Goal: Browse casually: Explore the website without a specific task or goal

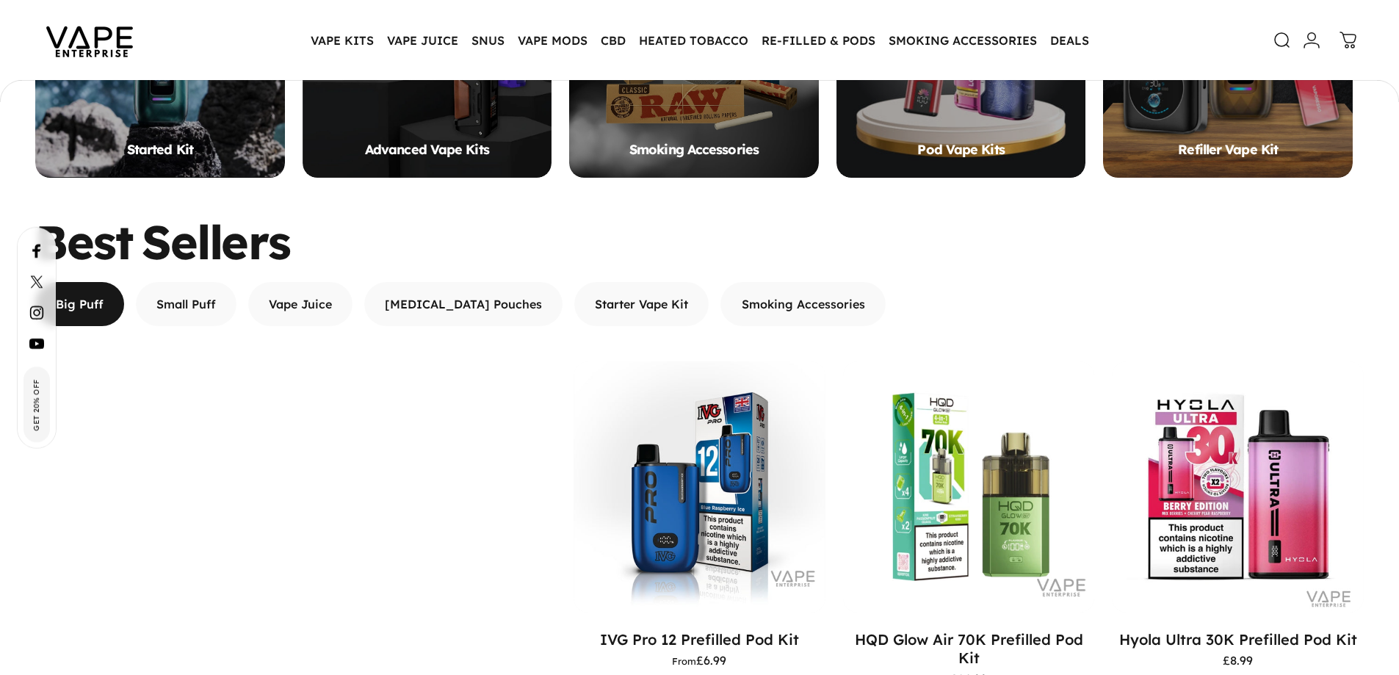
scroll to position [1171, 0]
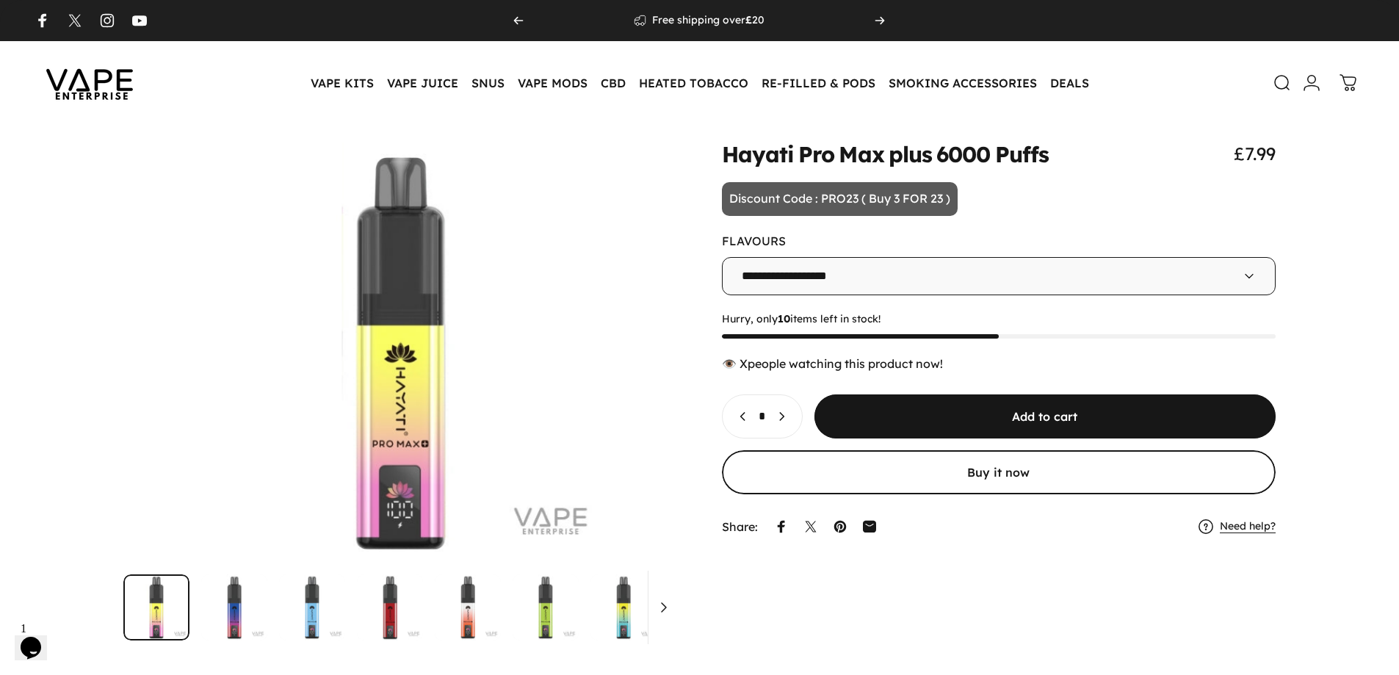
click at [1097, 280] on select "**********" at bounding box center [999, 276] width 554 height 38
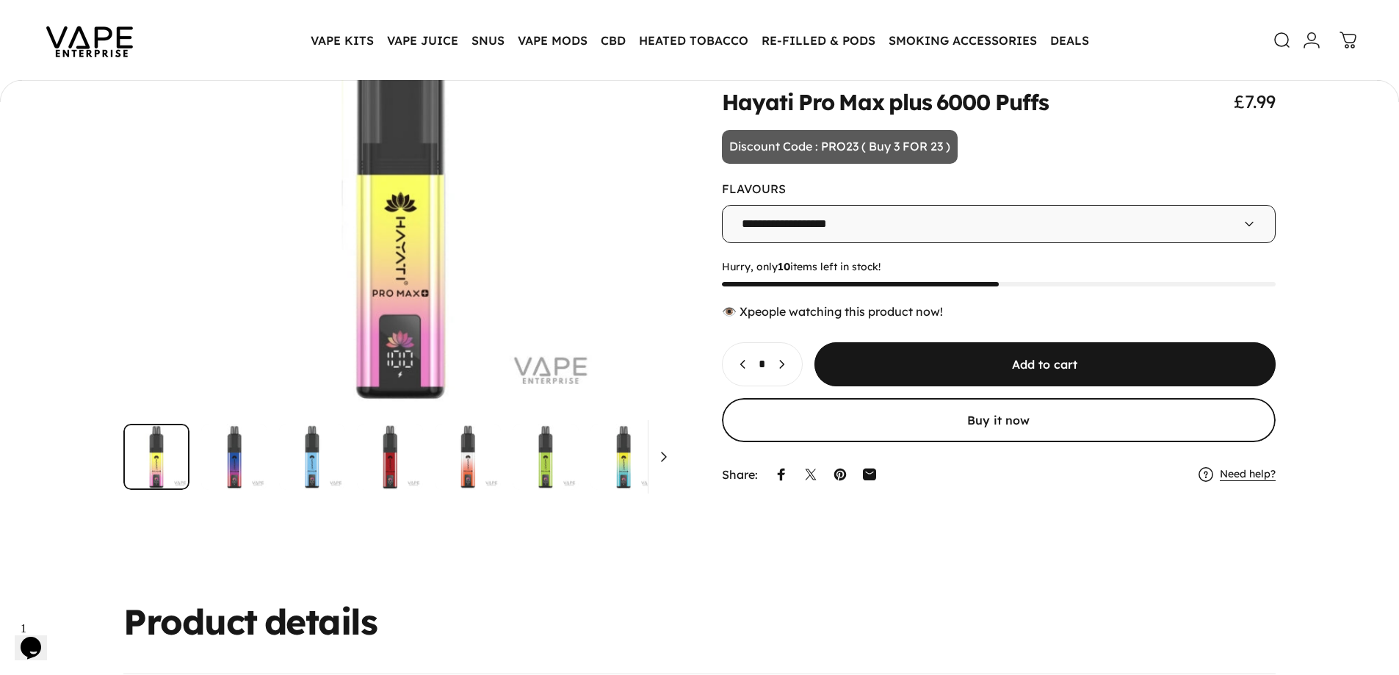
scroll to position [143, 0]
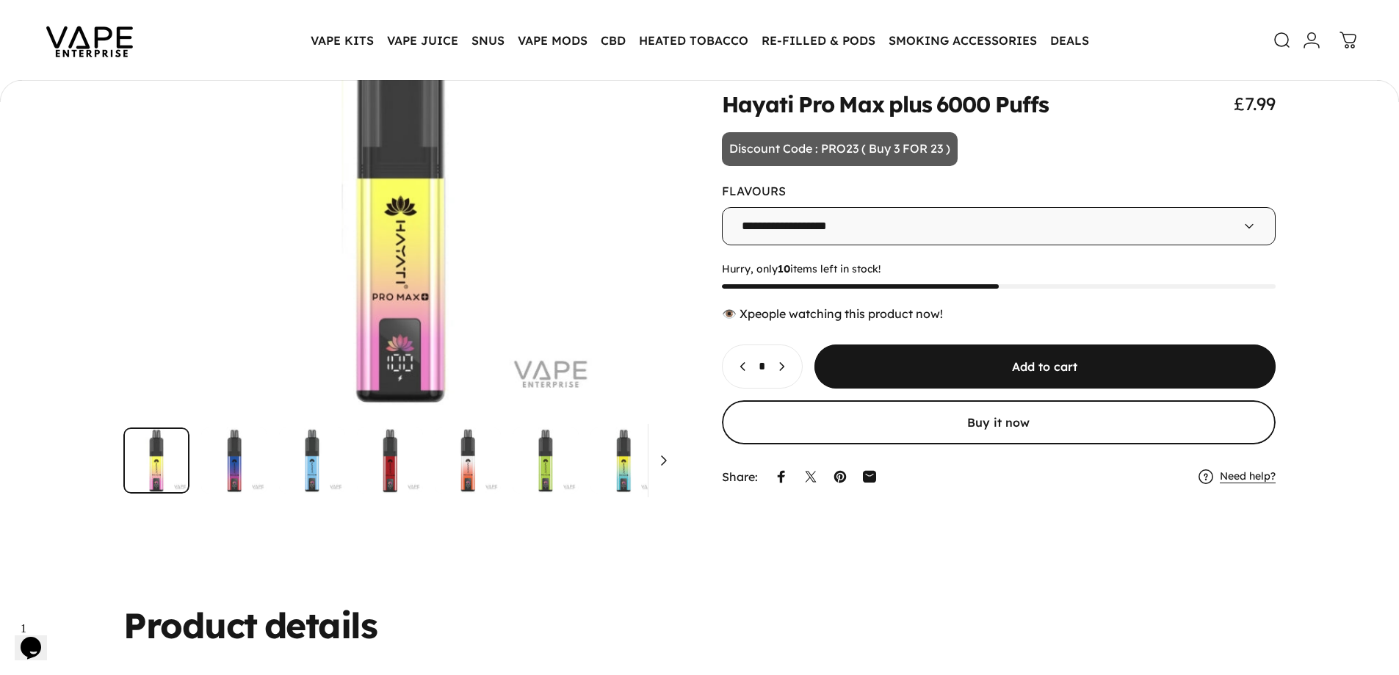
click at [1192, 220] on select "**********" at bounding box center [999, 226] width 554 height 38
drag, startPoint x: 1153, startPoint y: 147, endPoint x: 1034, endPoint y: 124, distance: 121.8
click at [1153, 147] on animate-element "**********" at bounding box center [999, 292] width 554 height 399
click at [73, 37] on img at bounding box center [89, 40] width 132 height 69
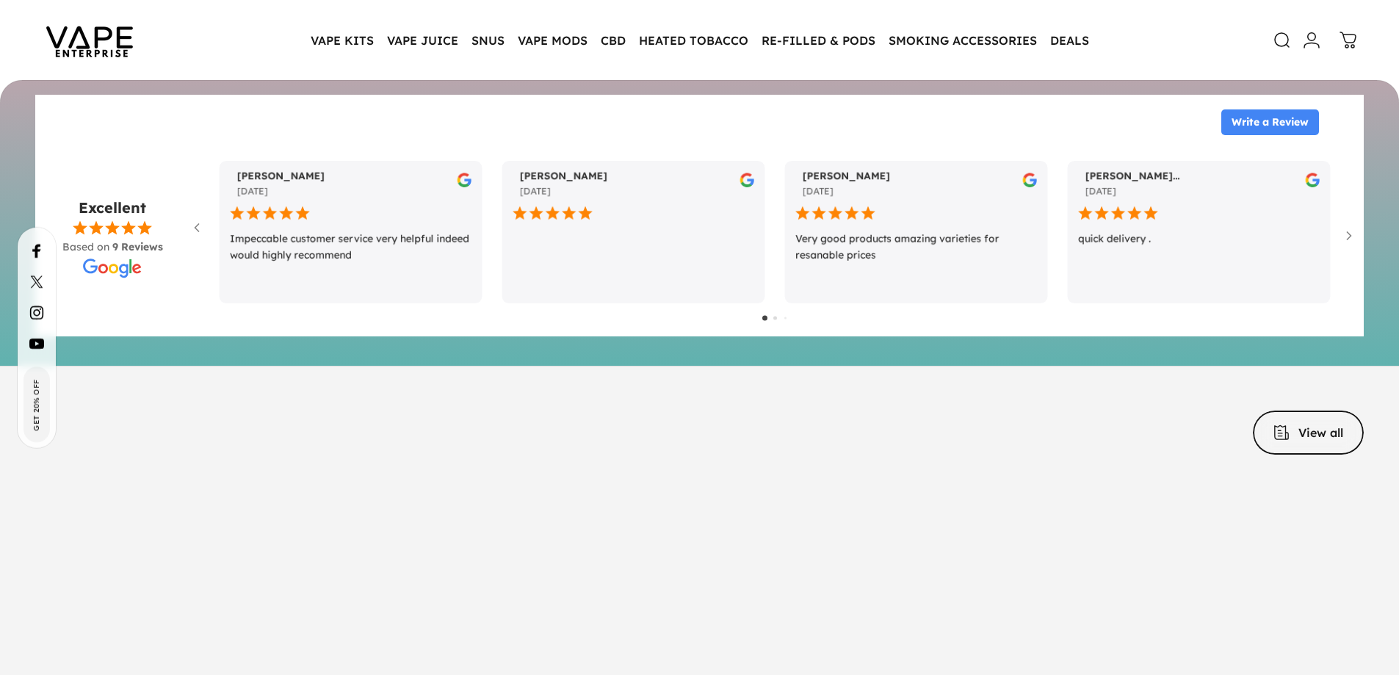
scroll to position [6754, 0]
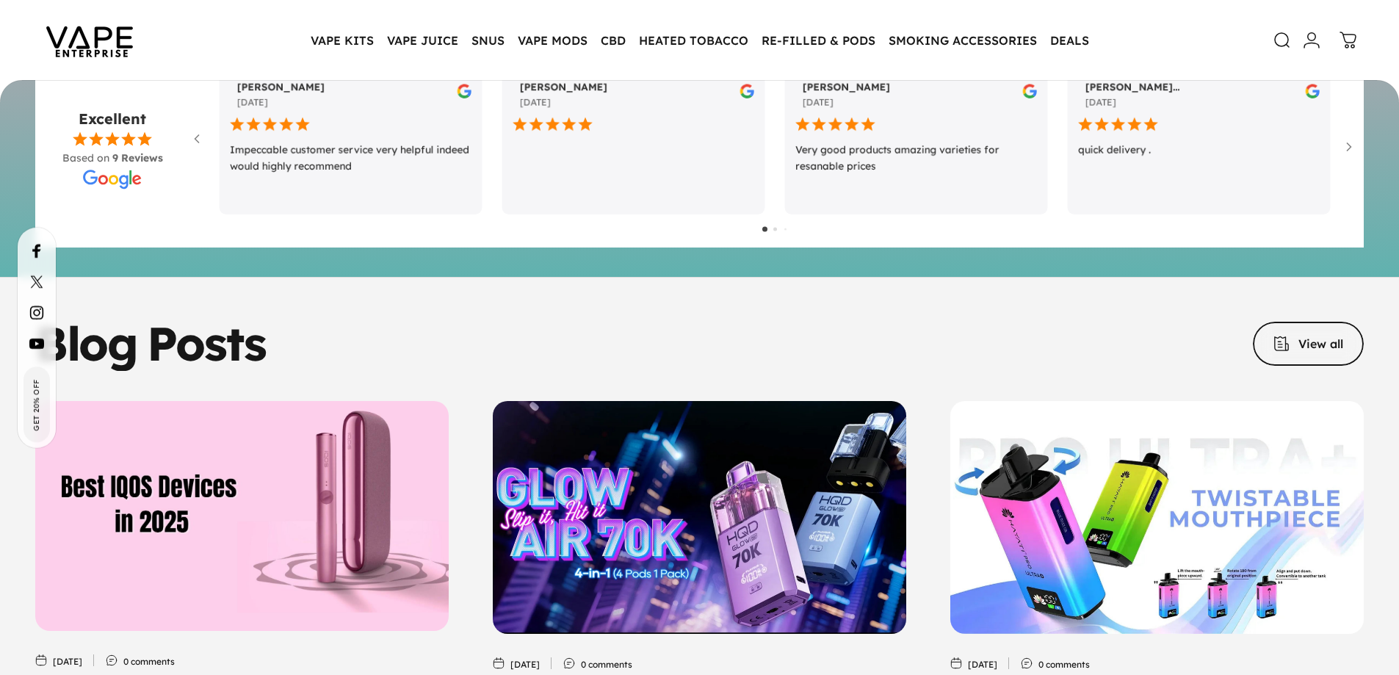
click at [306, 573] on img "IQOS Devices in 2025: Full comparison ILUMA Comparison & Buyer’s Guide" at bounding box center [242, 515] width 434 height 241
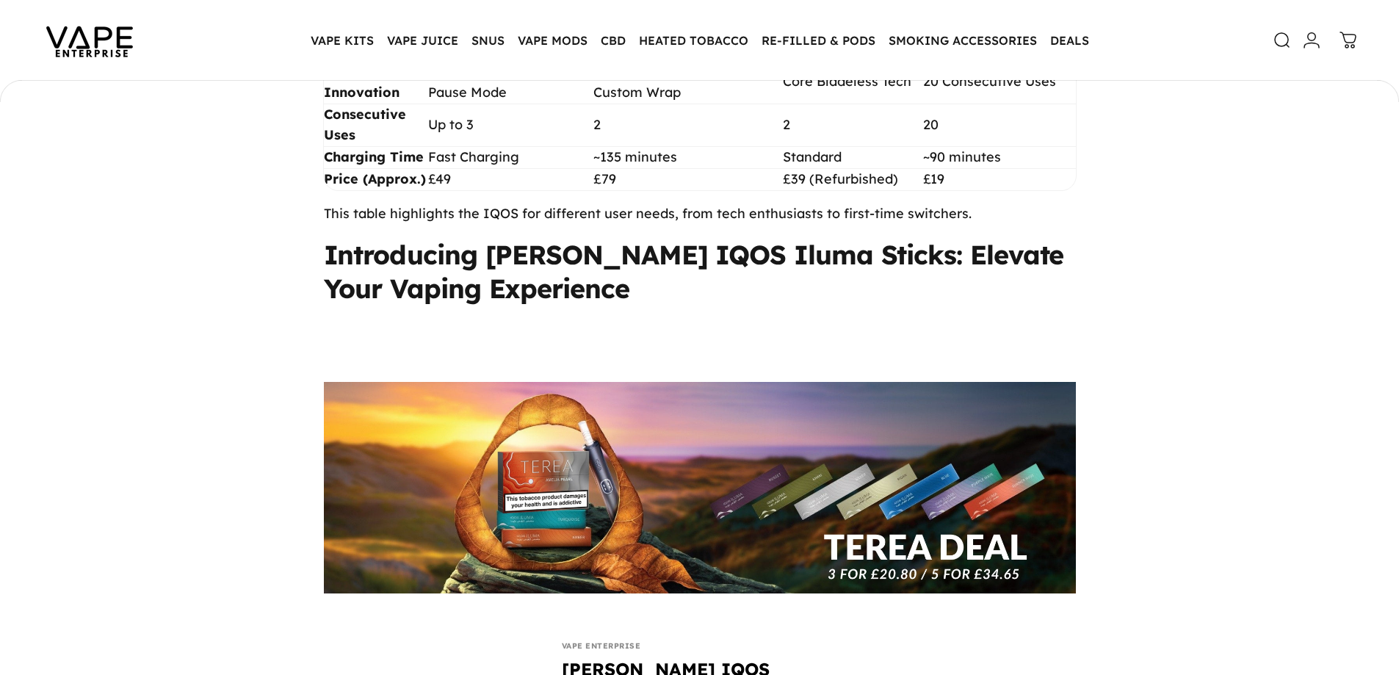
scroll to position [2056, 0]
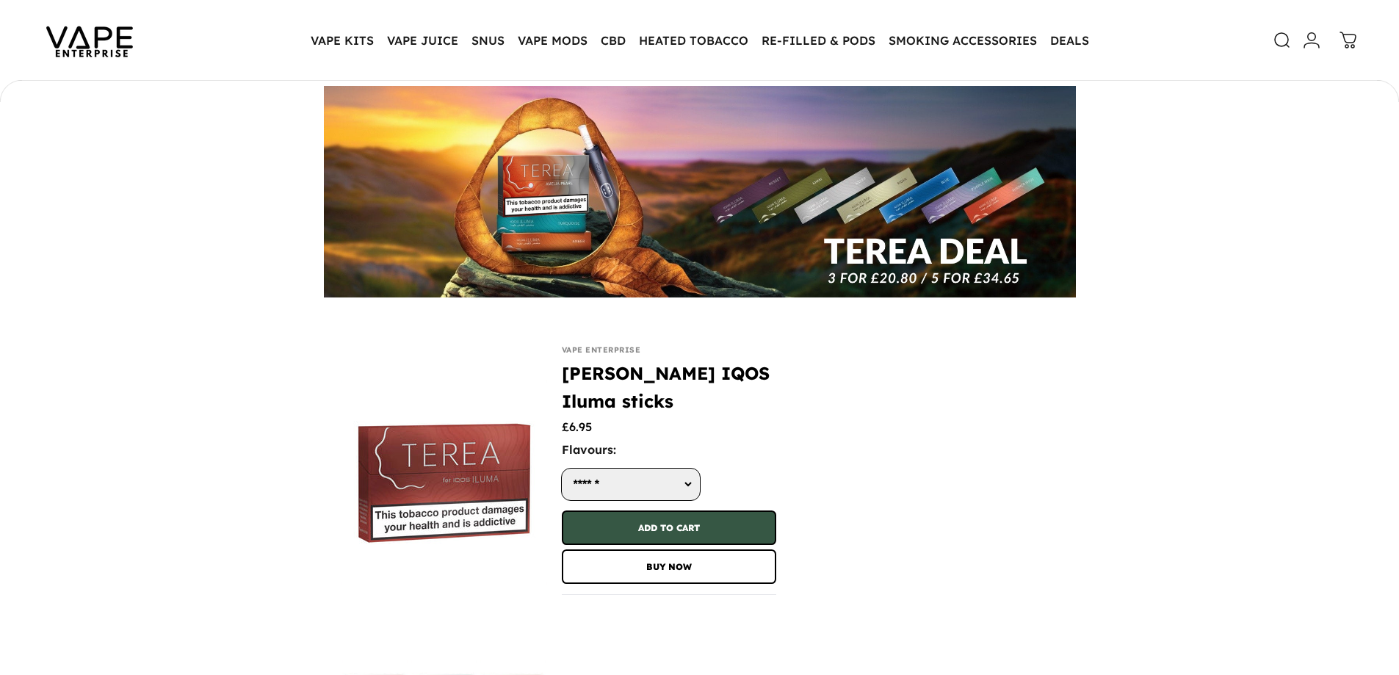
click at [675, 483] on select "**********" at bounding box center [631, 484] width 138 height 32
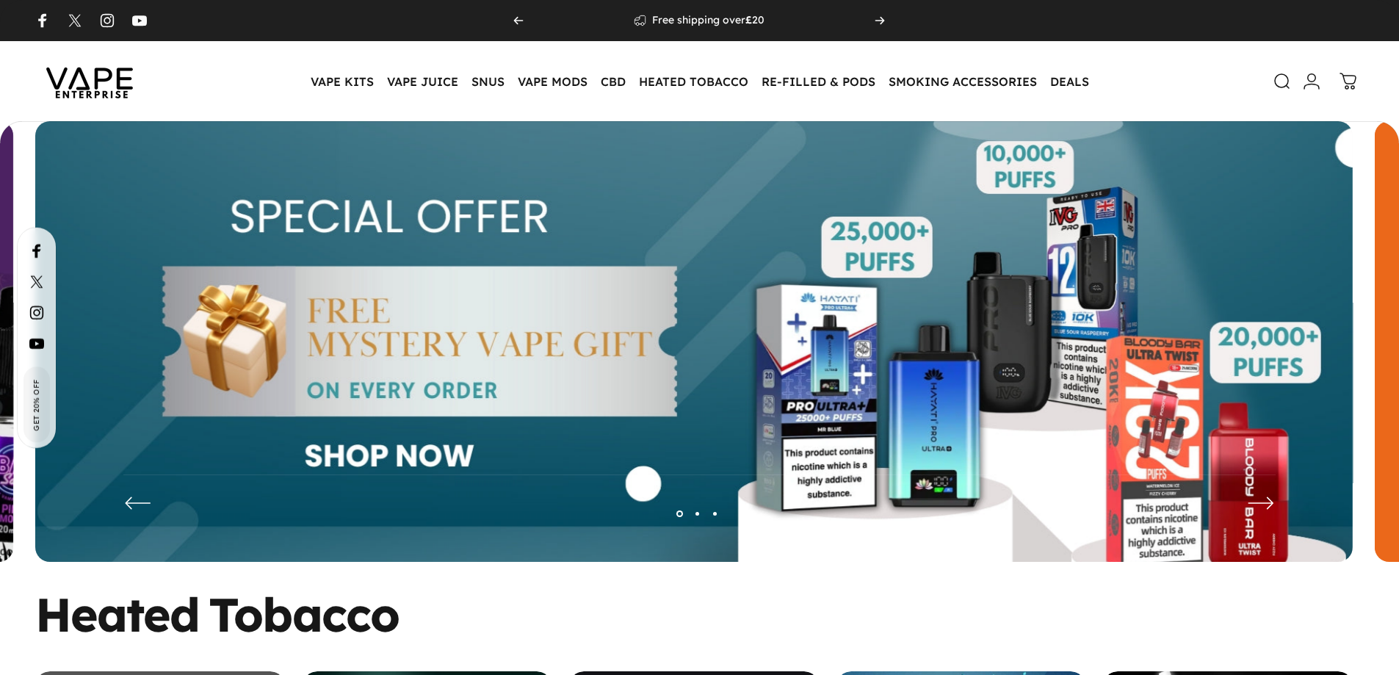
scroll to position [70, 0]
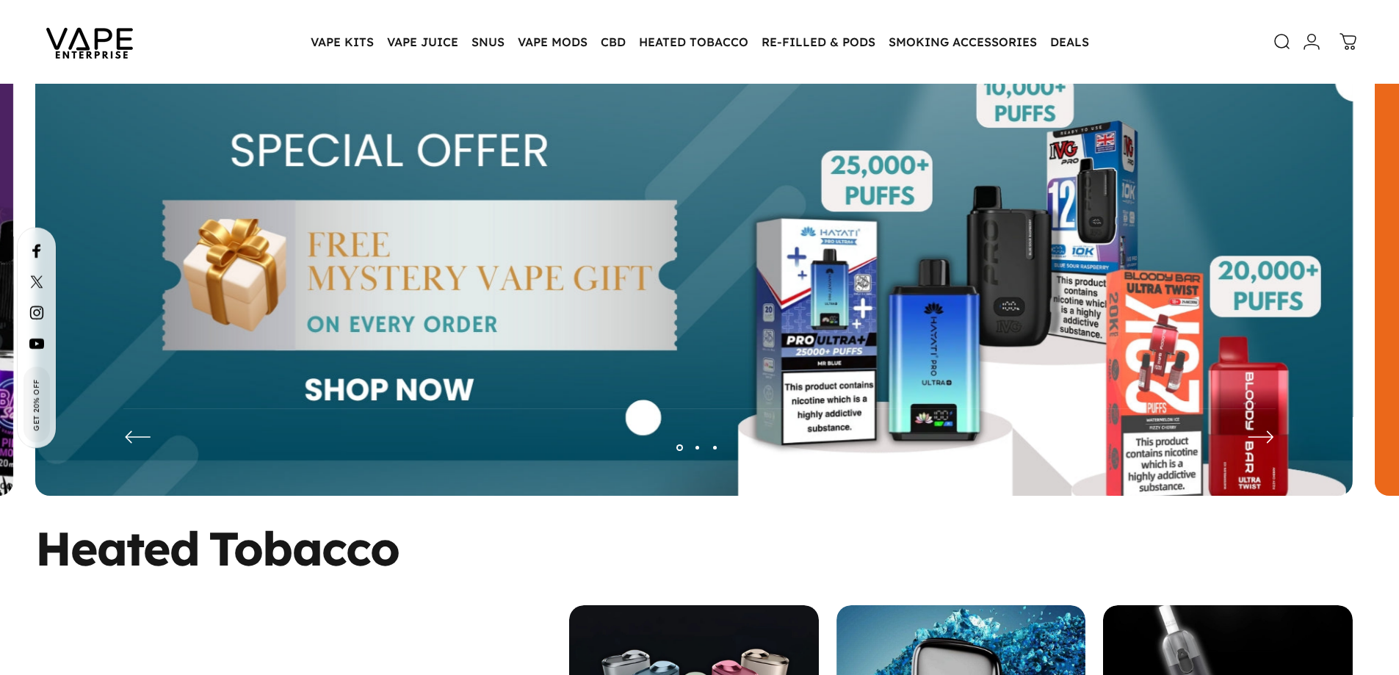
click at [414, 228] on img at bounding box center [693, 286] width 1317 height 463
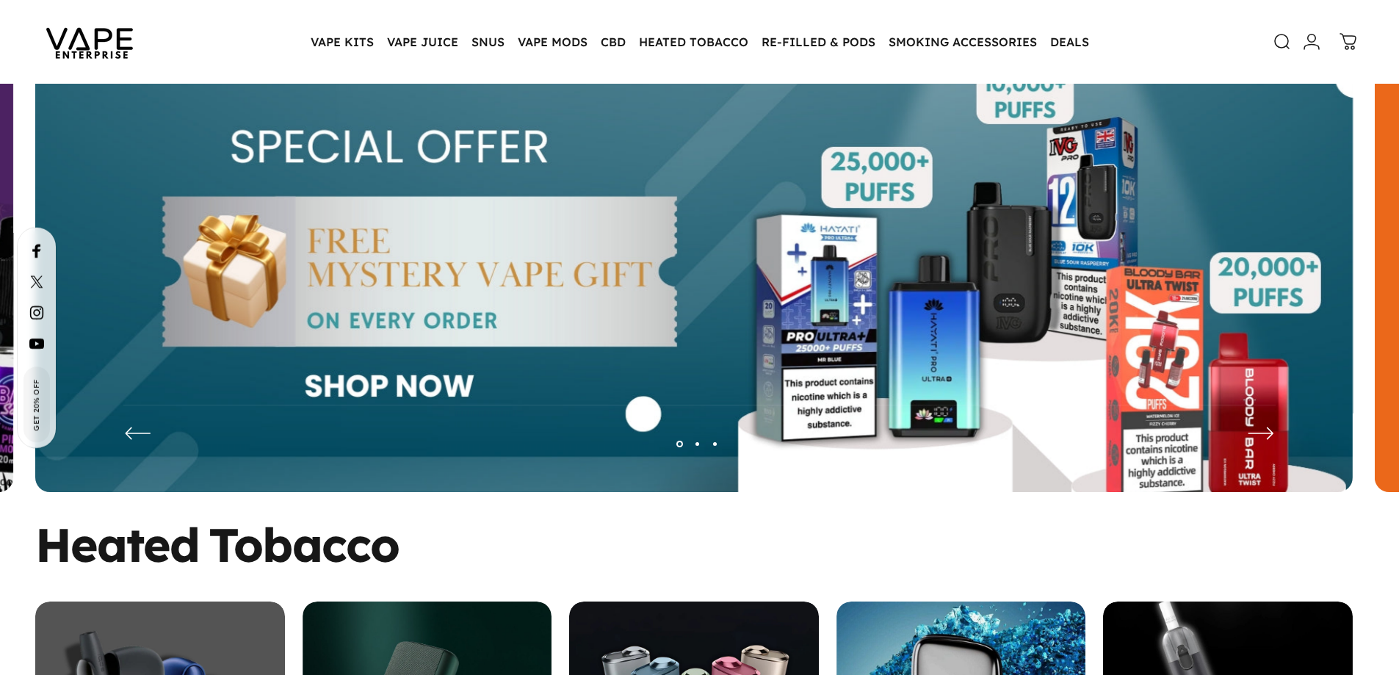
click at [482, 322] on img at bounding box center [693, 282] width 1317 height 463
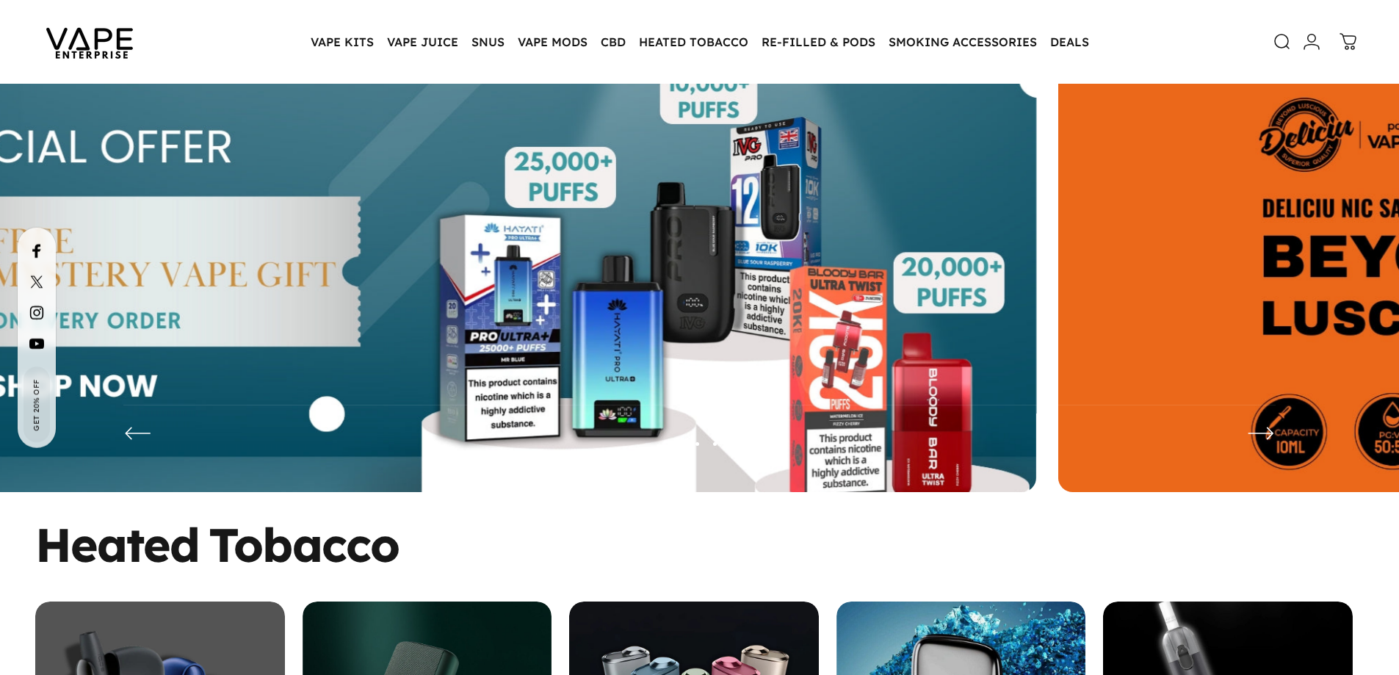
click at [376, 327] on img at bounding box center [377, 282] width 1317 height 463
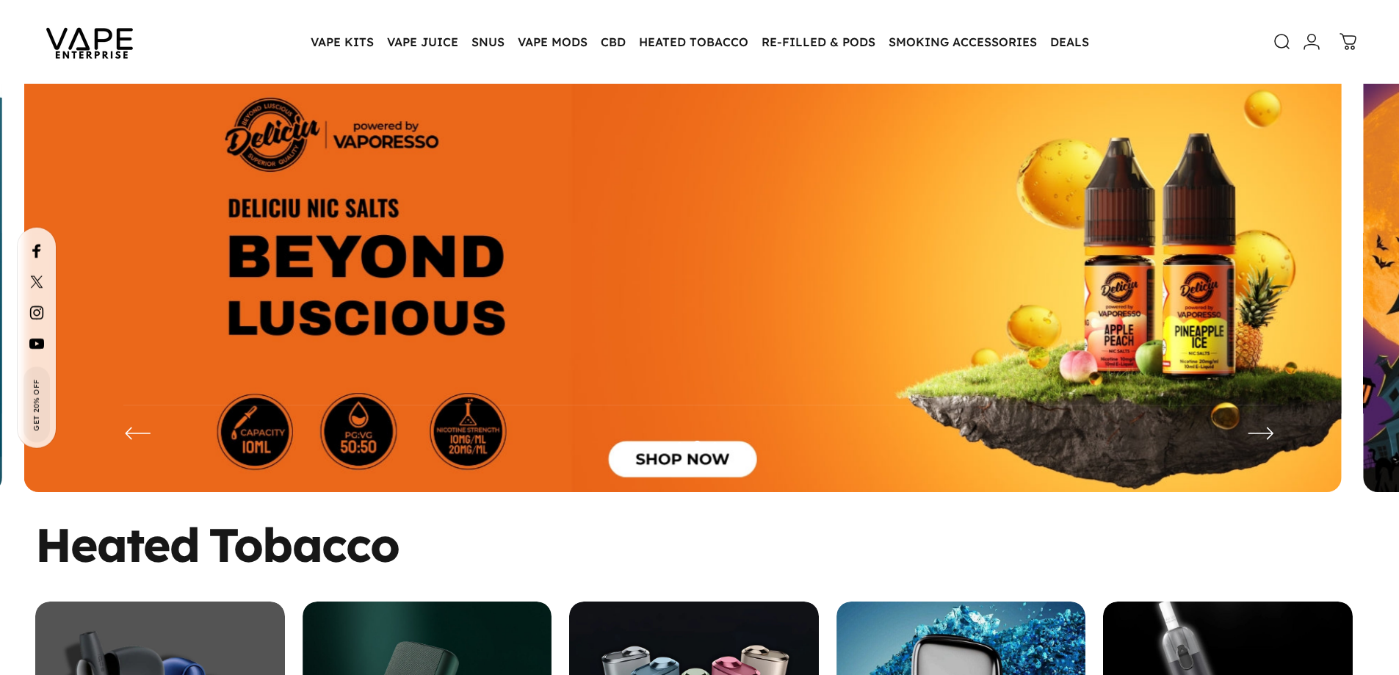
click at [707, 457] on img at bounding box center [682, 282] width 1317 height 463
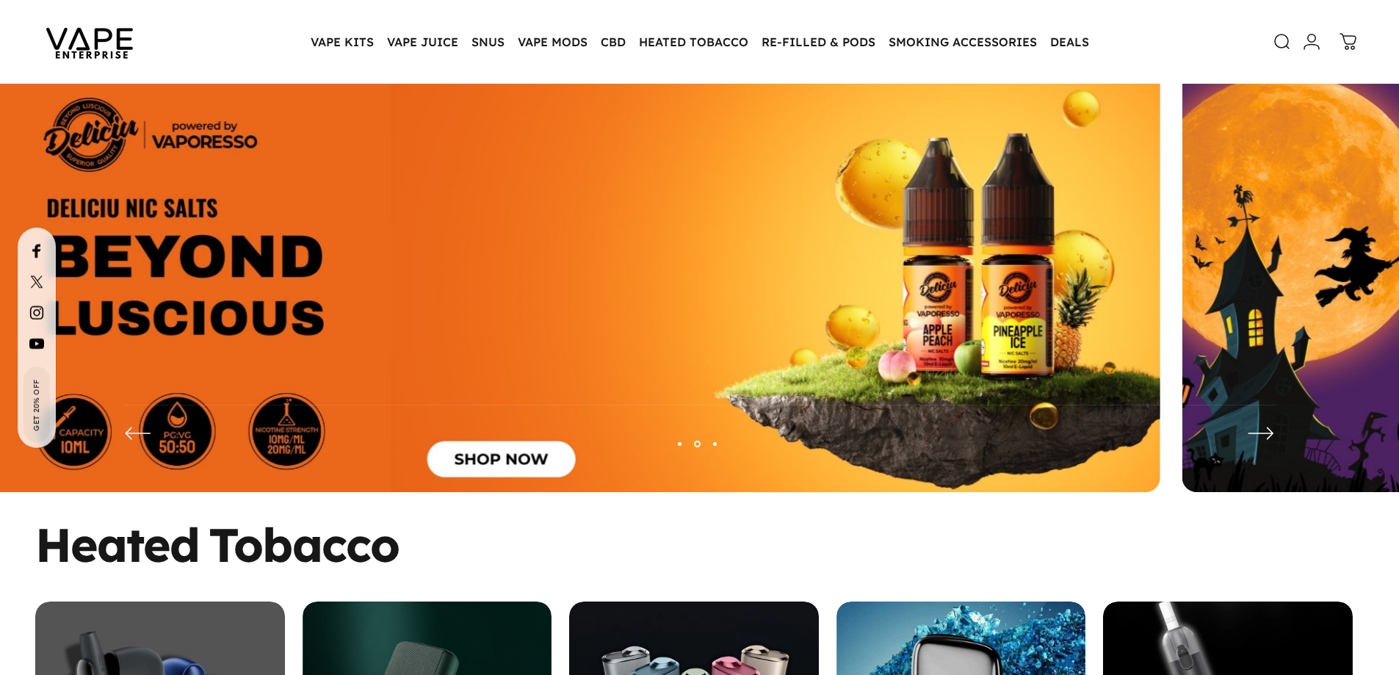
click at [242, 293] on img at bounding box center [501, 282] width 1317 height 463
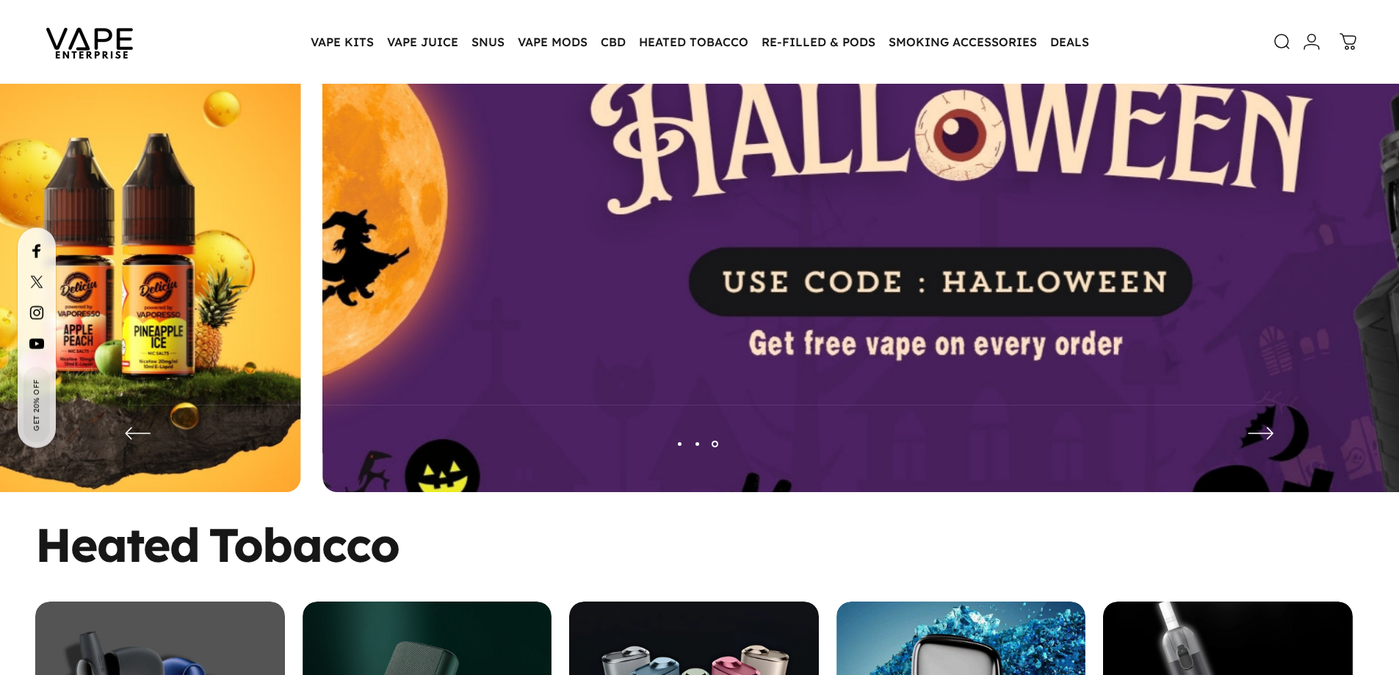
click at [456, 300] on img at bounding box center [981, 282] width 1712 height 601
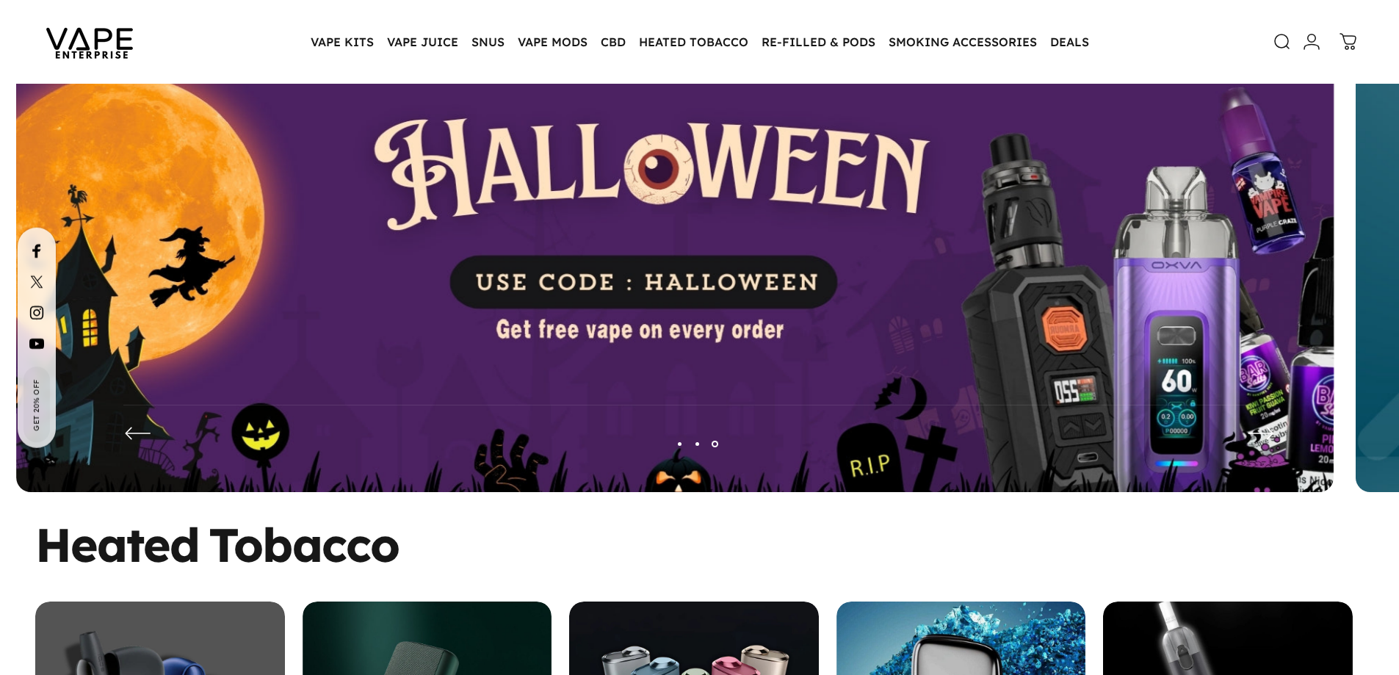
click at [790, 355] on img at bounding box center [674, 282] width 1317 height 463
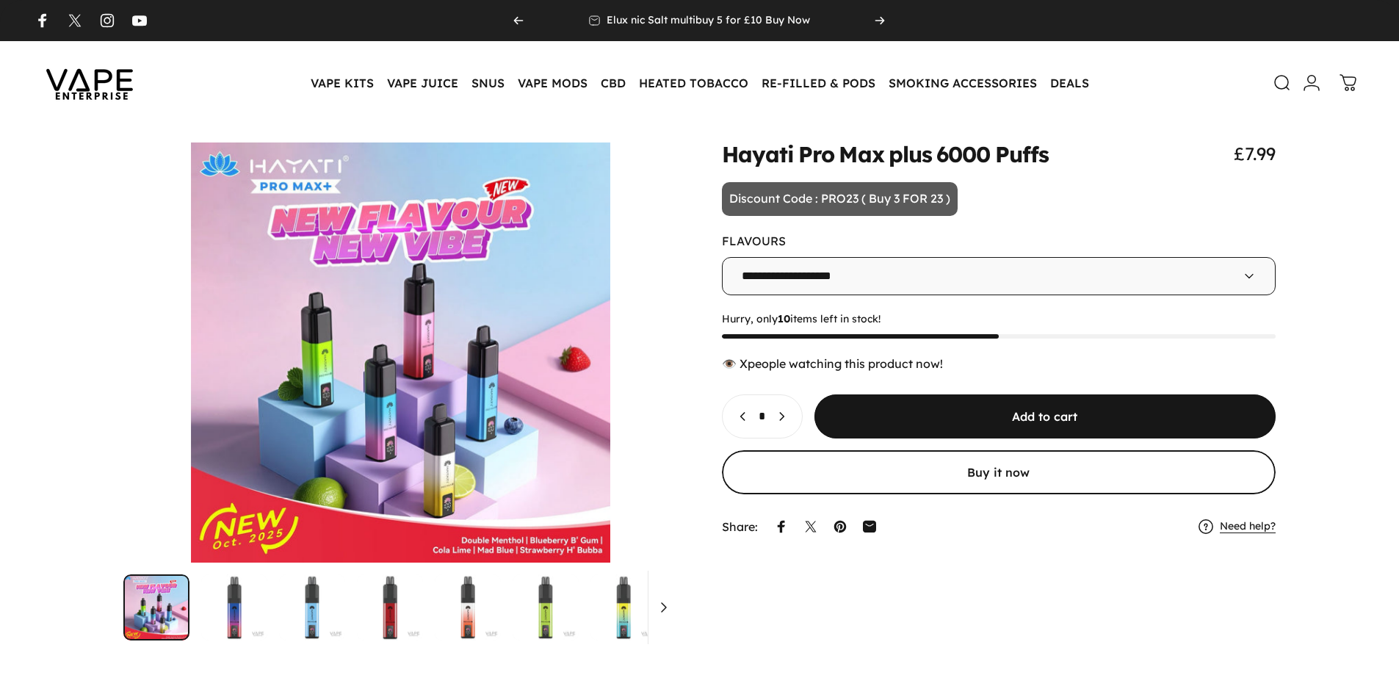
click at [825, 289] on select "**********" at bounding box center [999, 276] width 554 height 38
select select "**********"
click at [722, 257] on select "**********" at bounding box center [999, 276] width 554 height 38
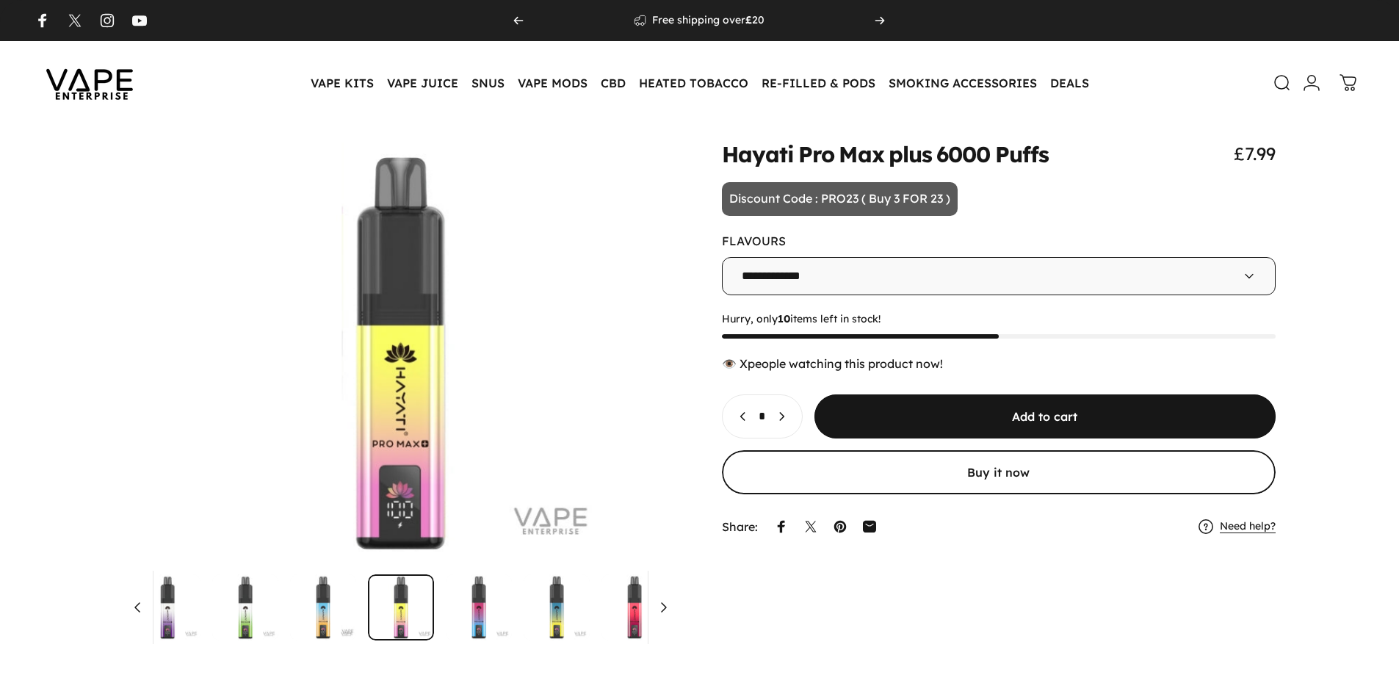
scroll to position [0, 2246]
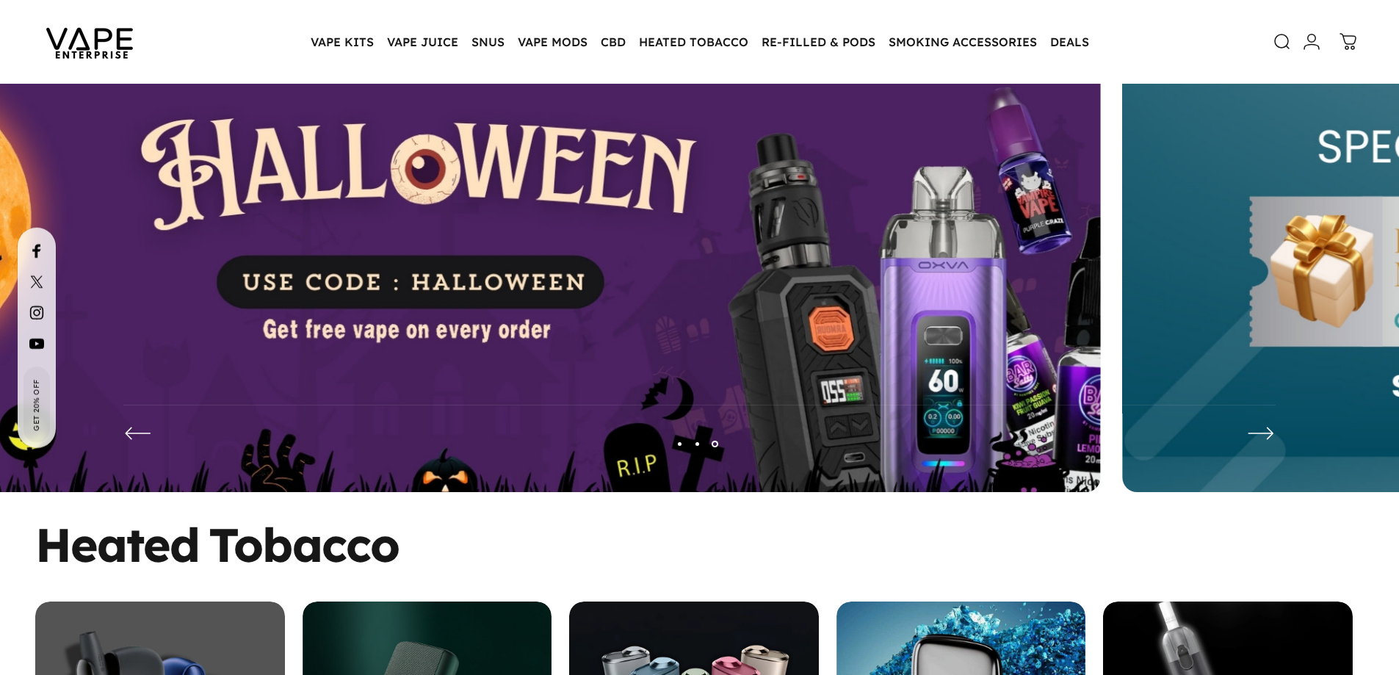
click at [592, 302] on img at bounding box center [441, 282] width 1317 height 463
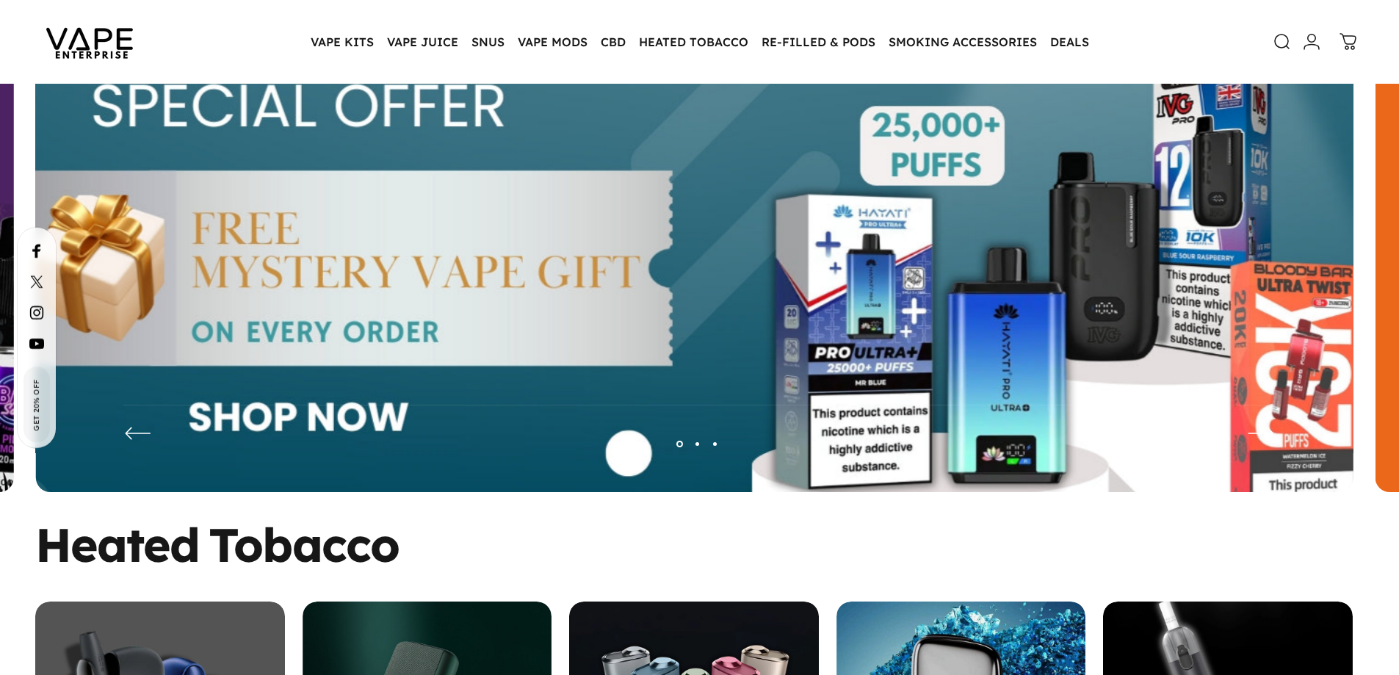
click at [934, 317] on img at bounding box center [694, 282] width 1712 height 601
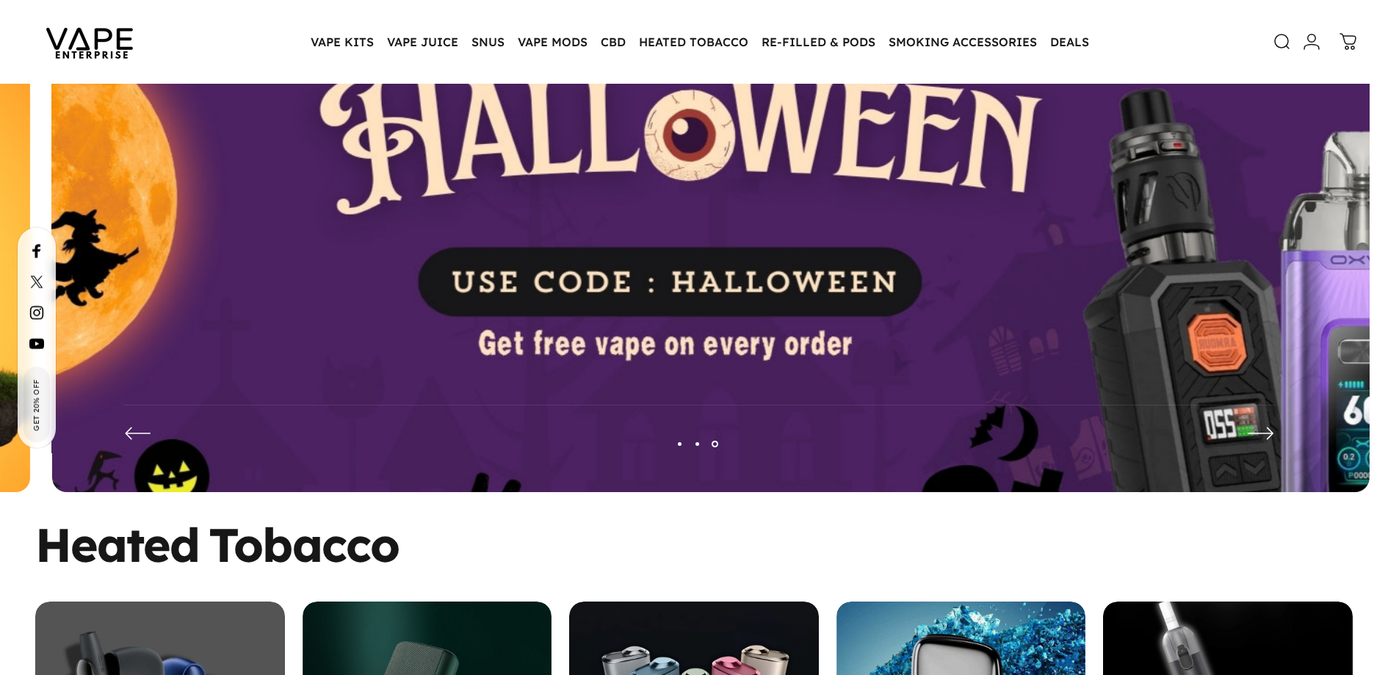
click at [873, 327] on img at bounding box center [711, 282] width 1712 height 601
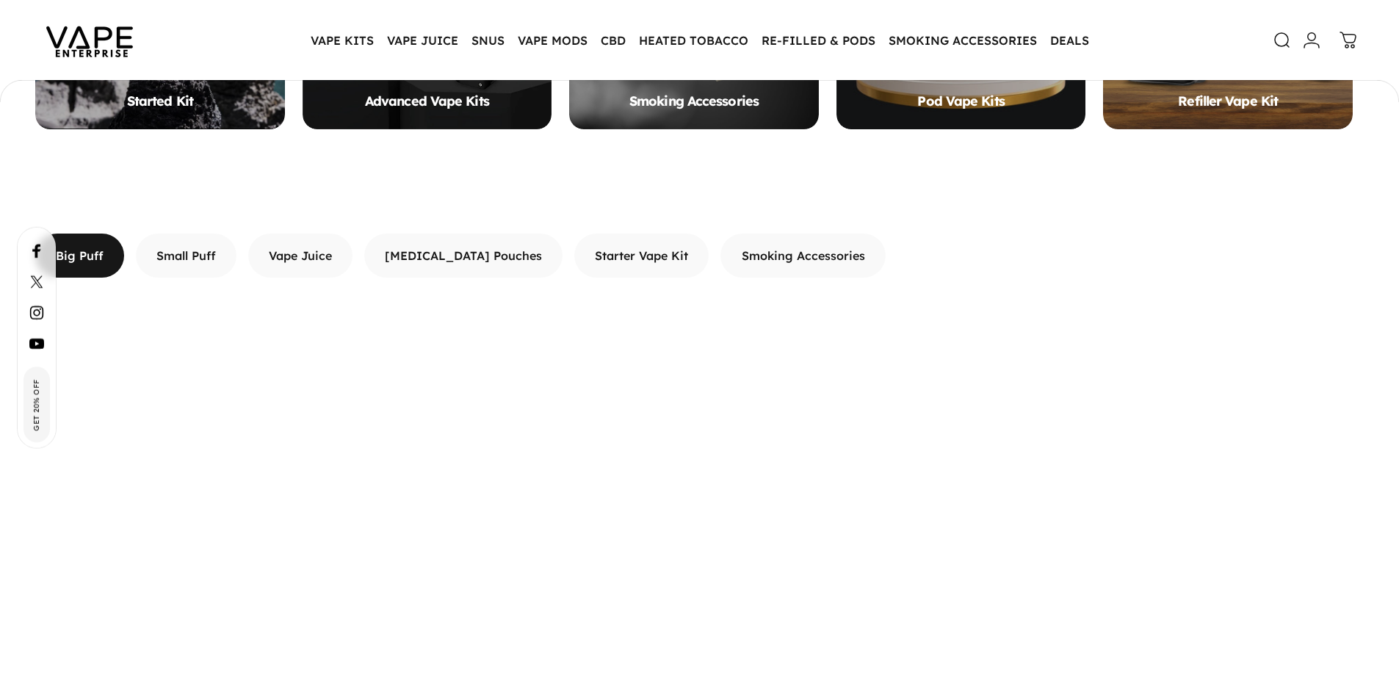
scroll to position [1244, 0]
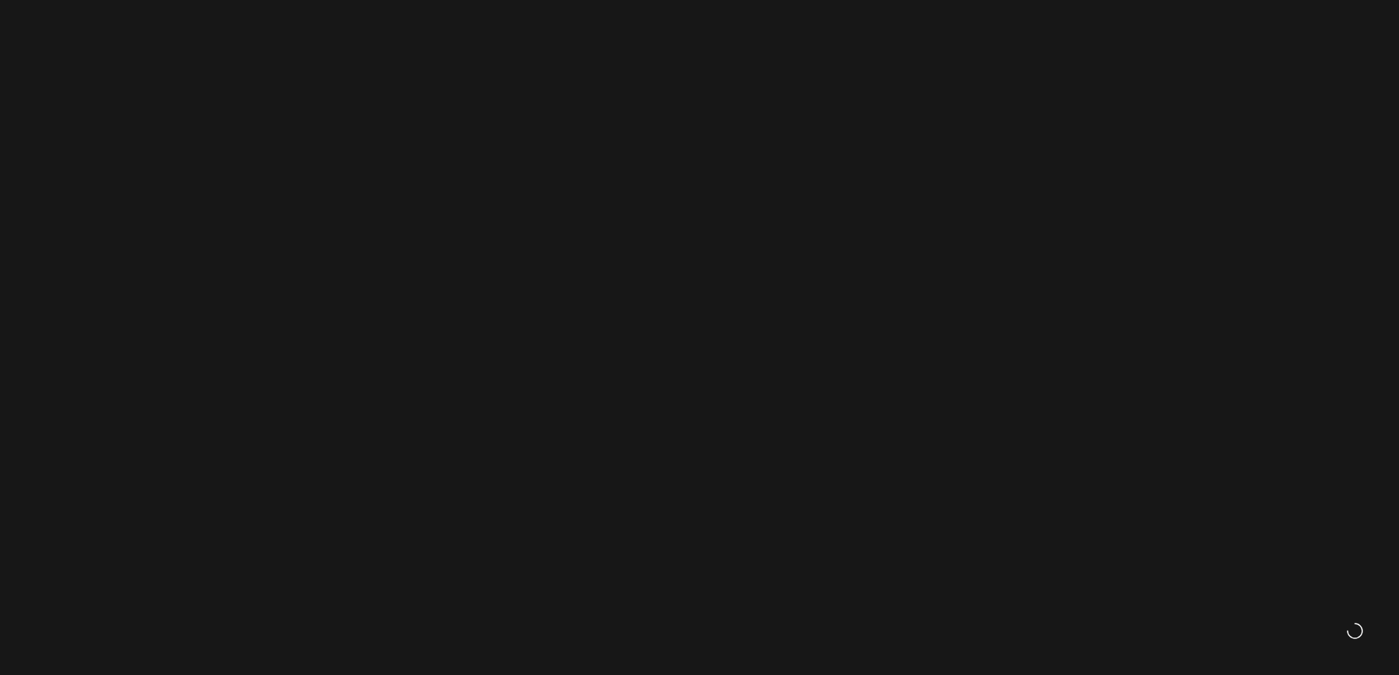
scroll to position [1244, 0]
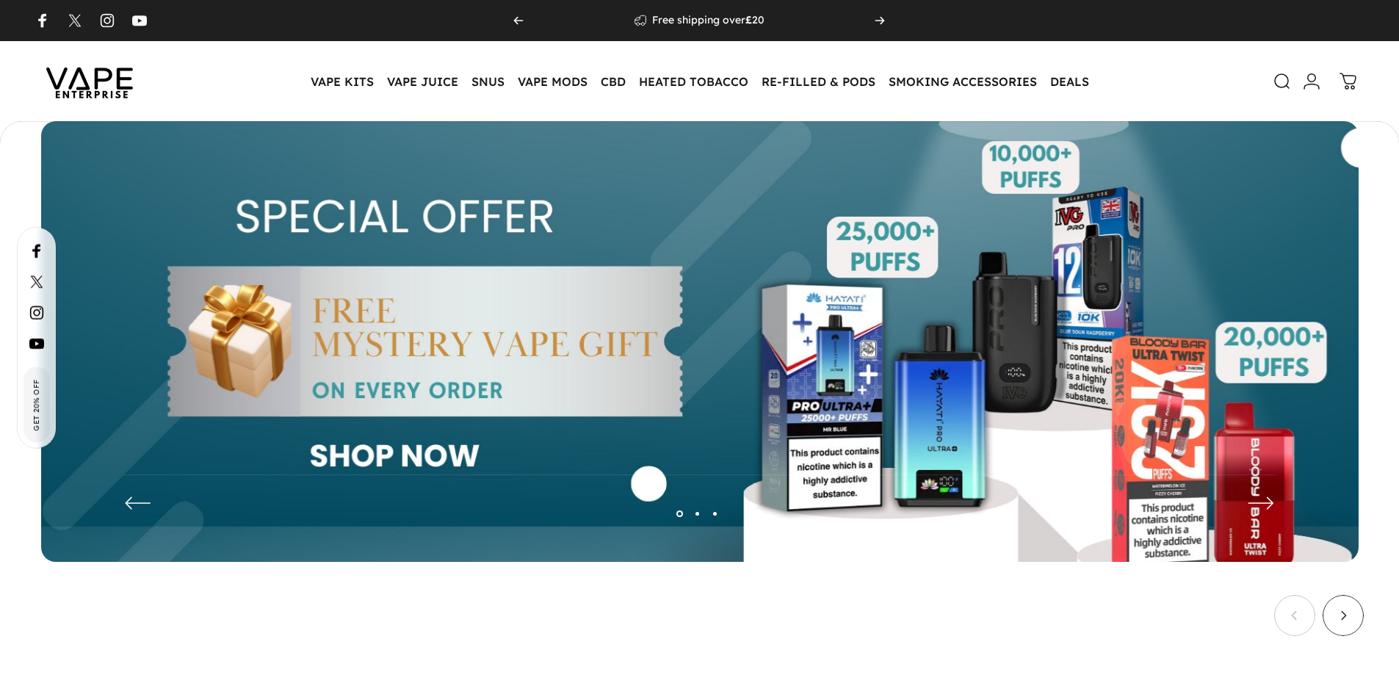
scroll to position [1239, 0]
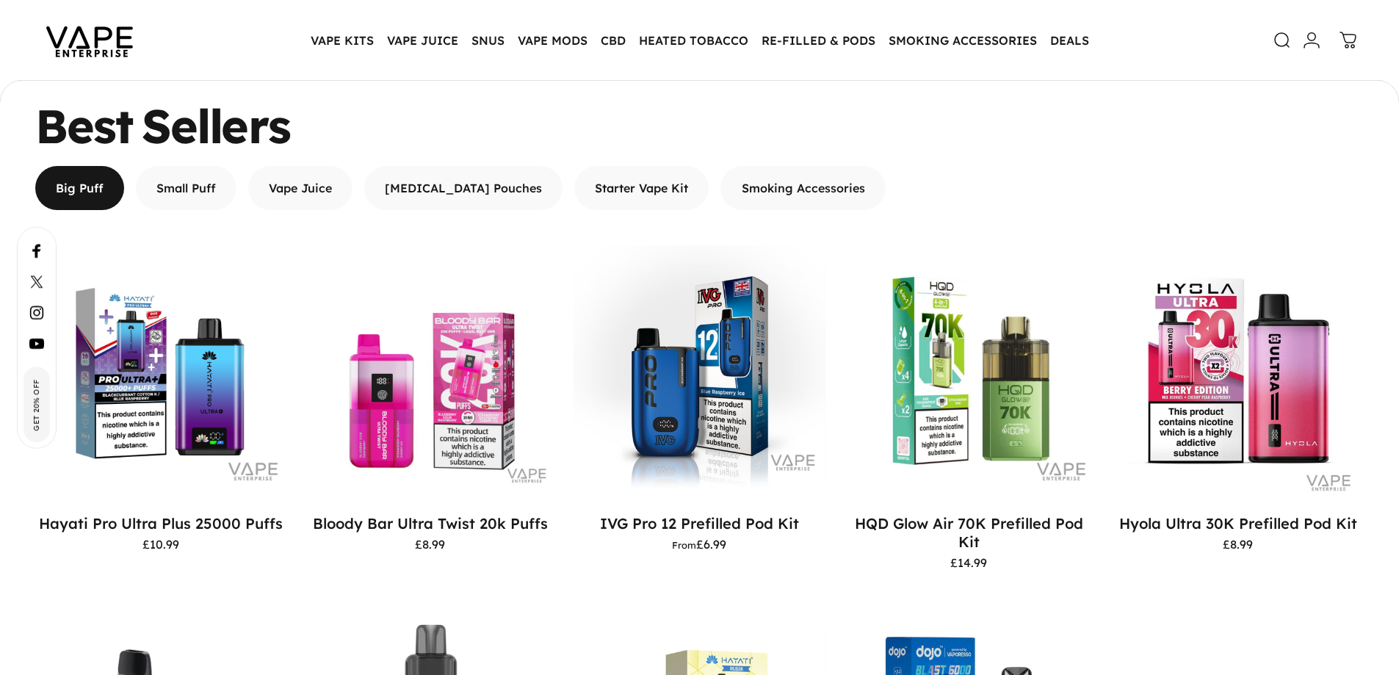
click at [111, 30] on img at bounding box center [89, 40] width 132 height 69
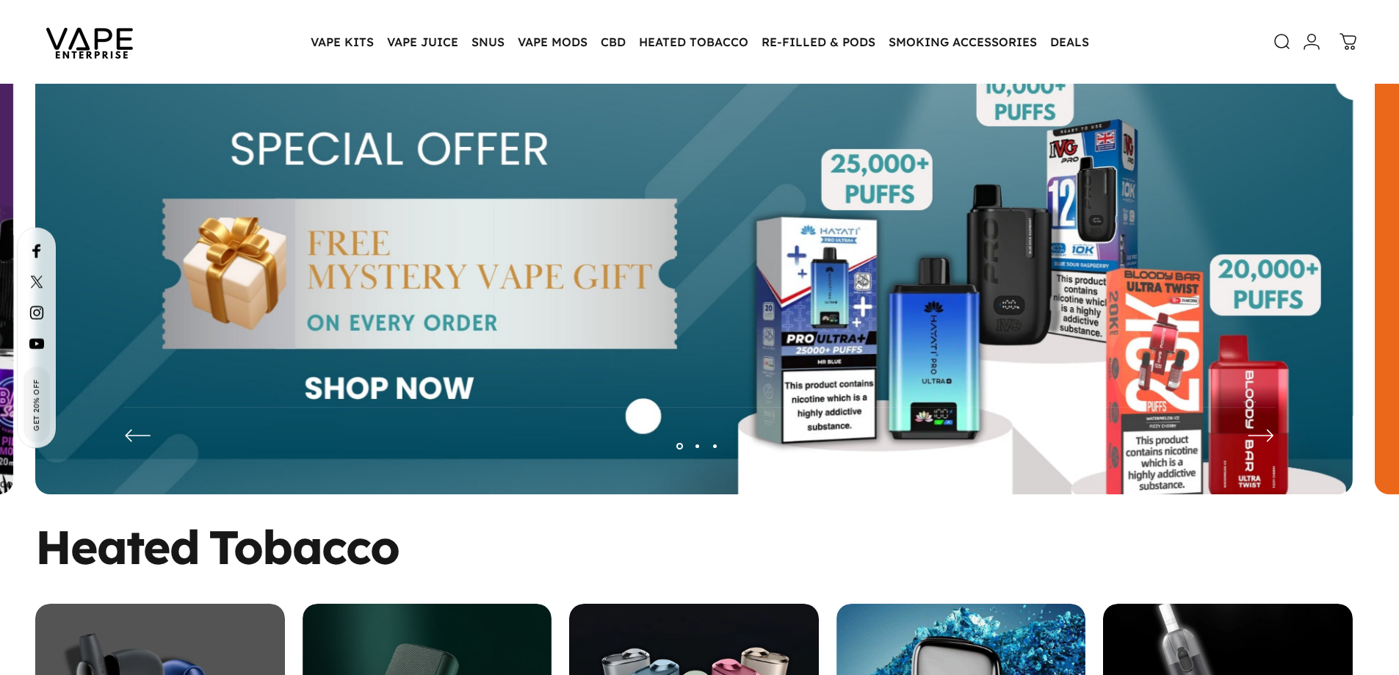
scroll to position [73, 0]
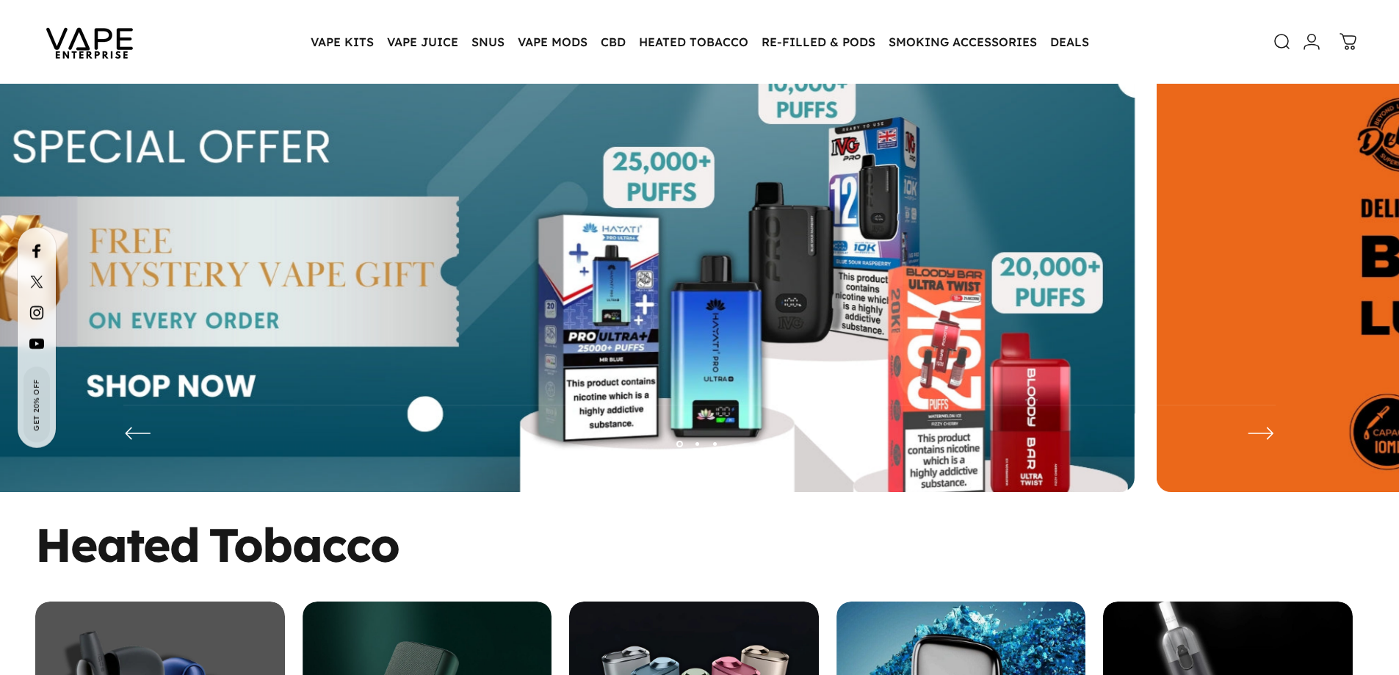
click at [517, 272] on img at bounding box center [475, 282] width 1317 height 463
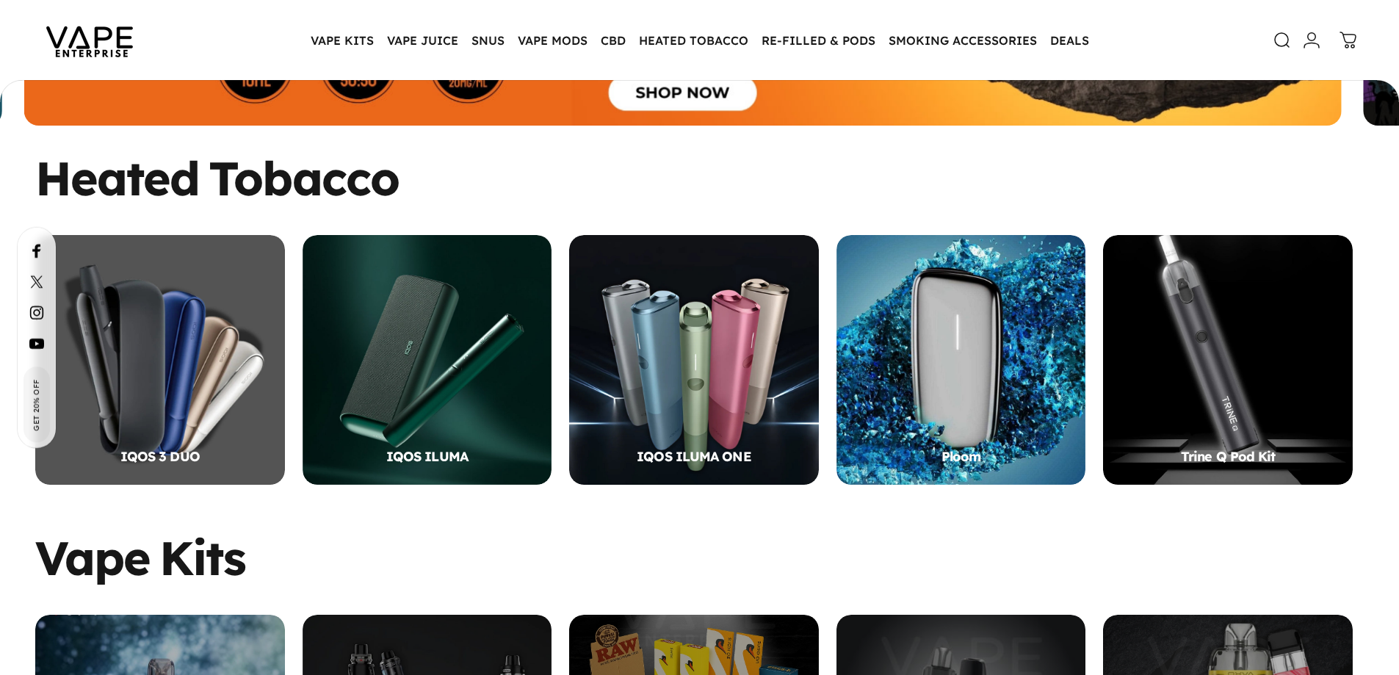
scroll to position [0, 0]
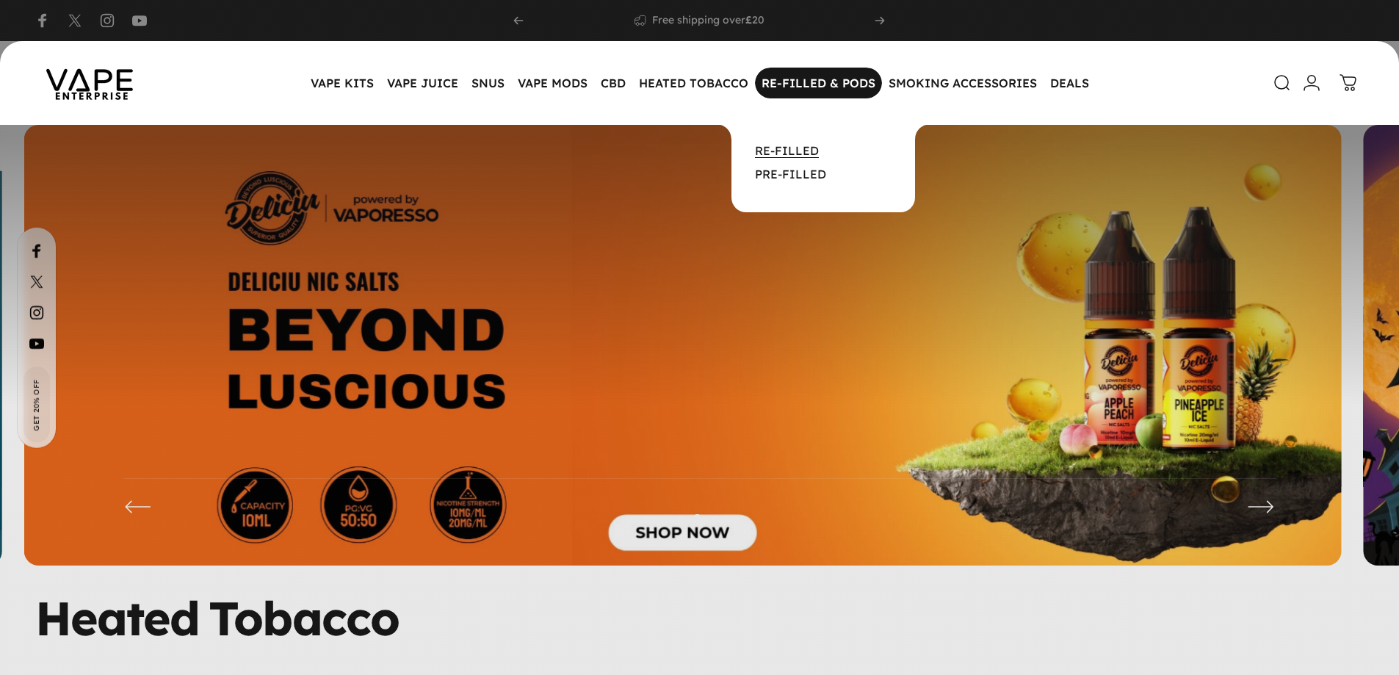
click at [802, 151] on link "RE-FILLED" at bounding box center [787, 150] width 64 height 15
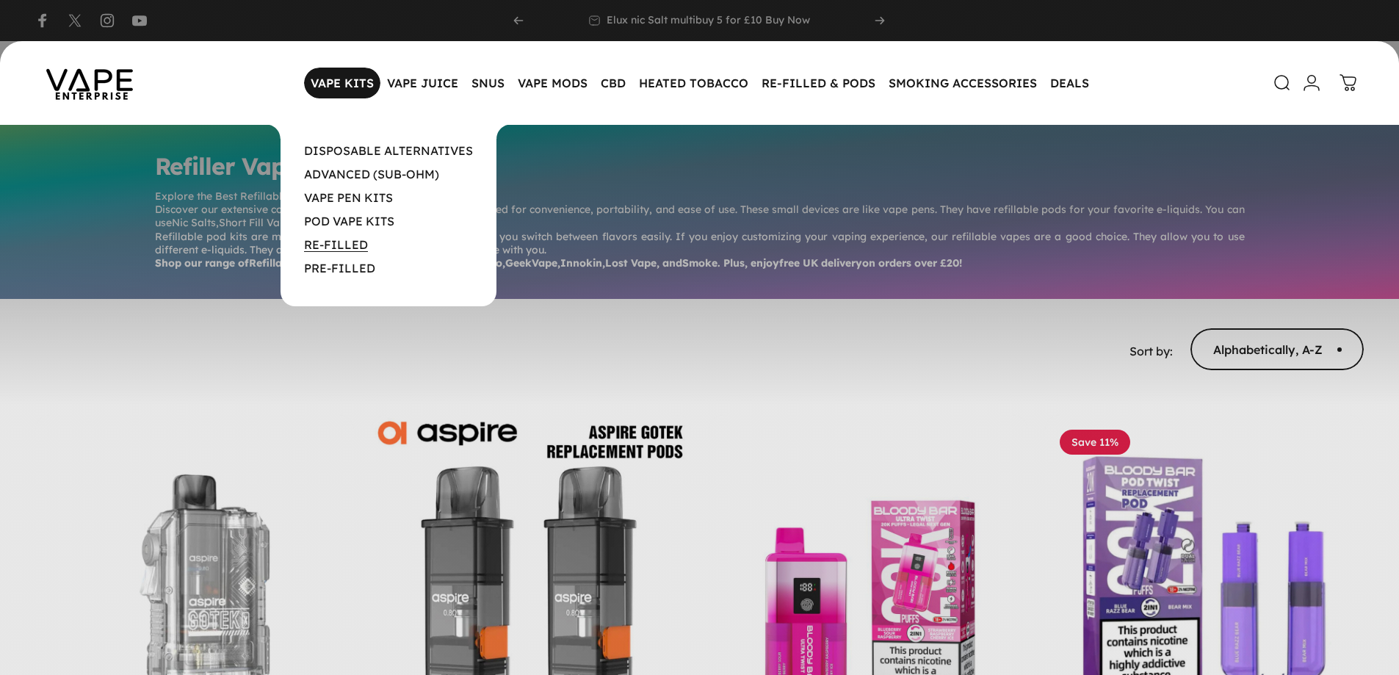
click at [355, 247] on link "RE-FILLED" at bounding box center [336, 244] width 64 height 15
click at [349, 266] on link "PRE-FILLED" at bounding box center [339, 268] width 71 height 15
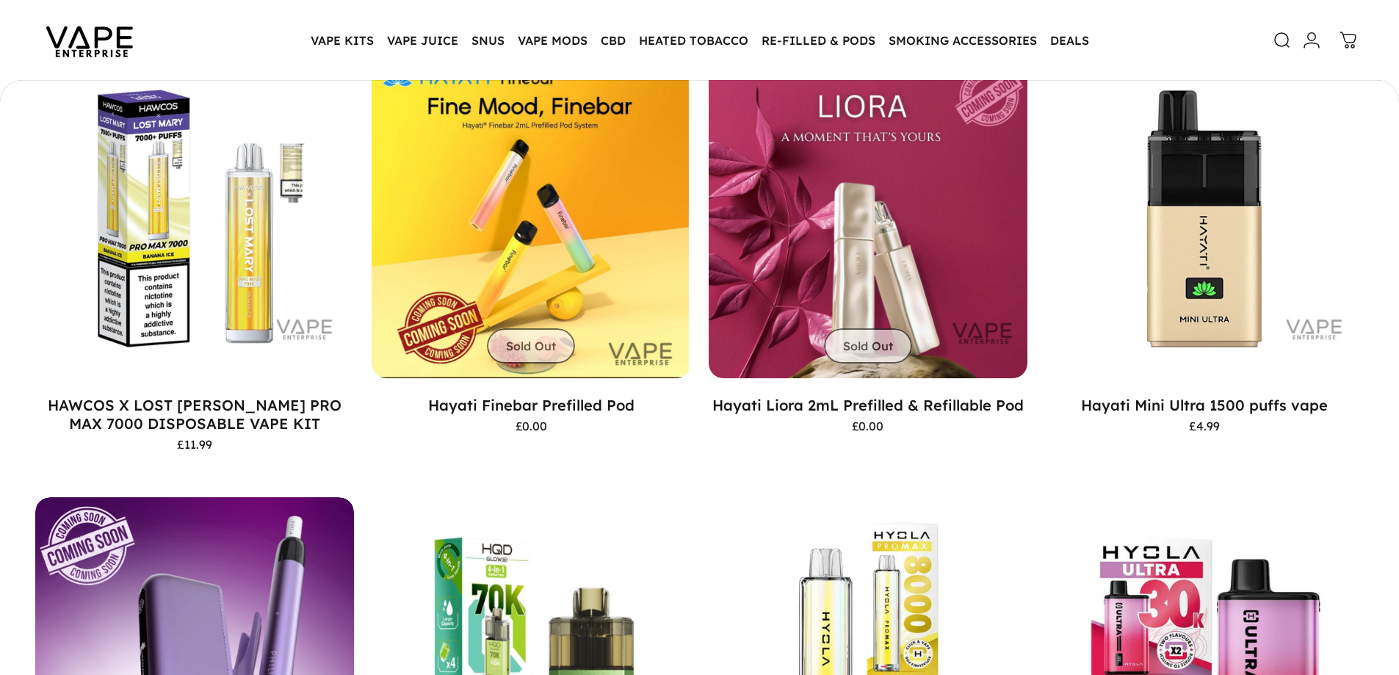
scroll to position [877, 0]
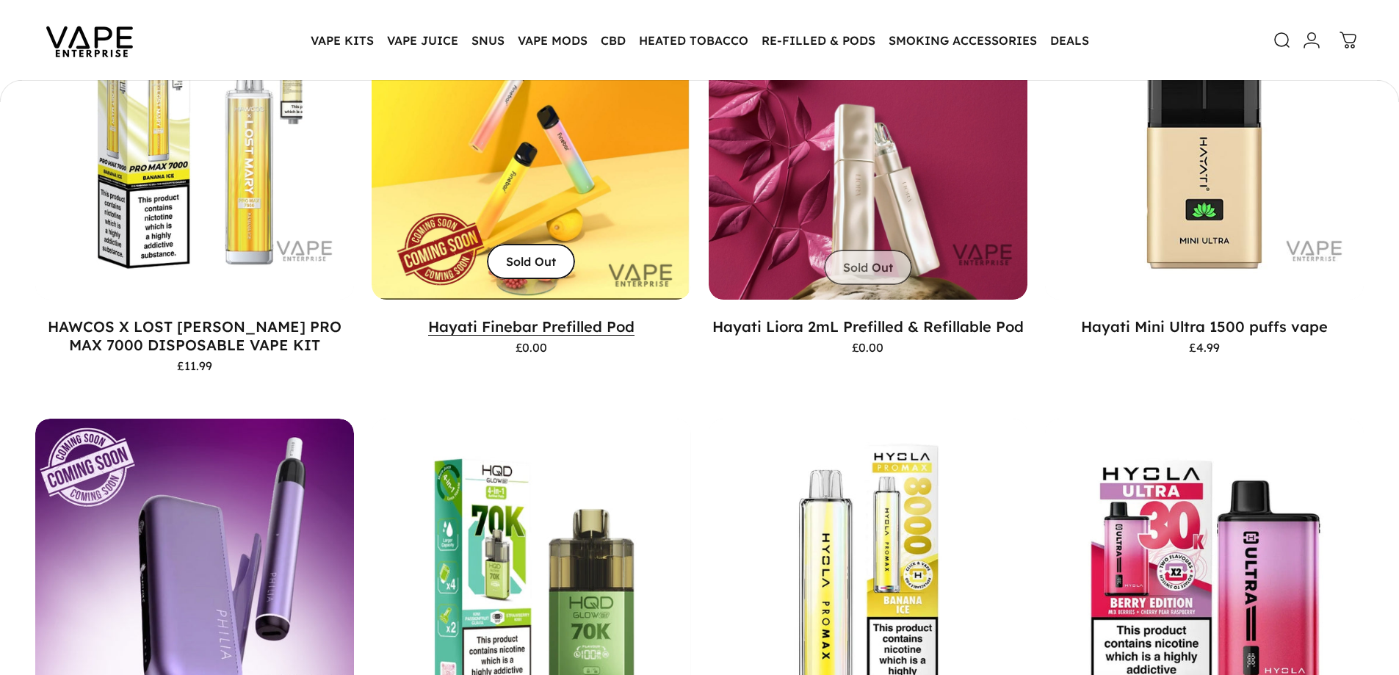
click at [503, 318] on link "Hayati Finebar Prefilled Pod" at bounding box center [531, 326] width 206 height 18
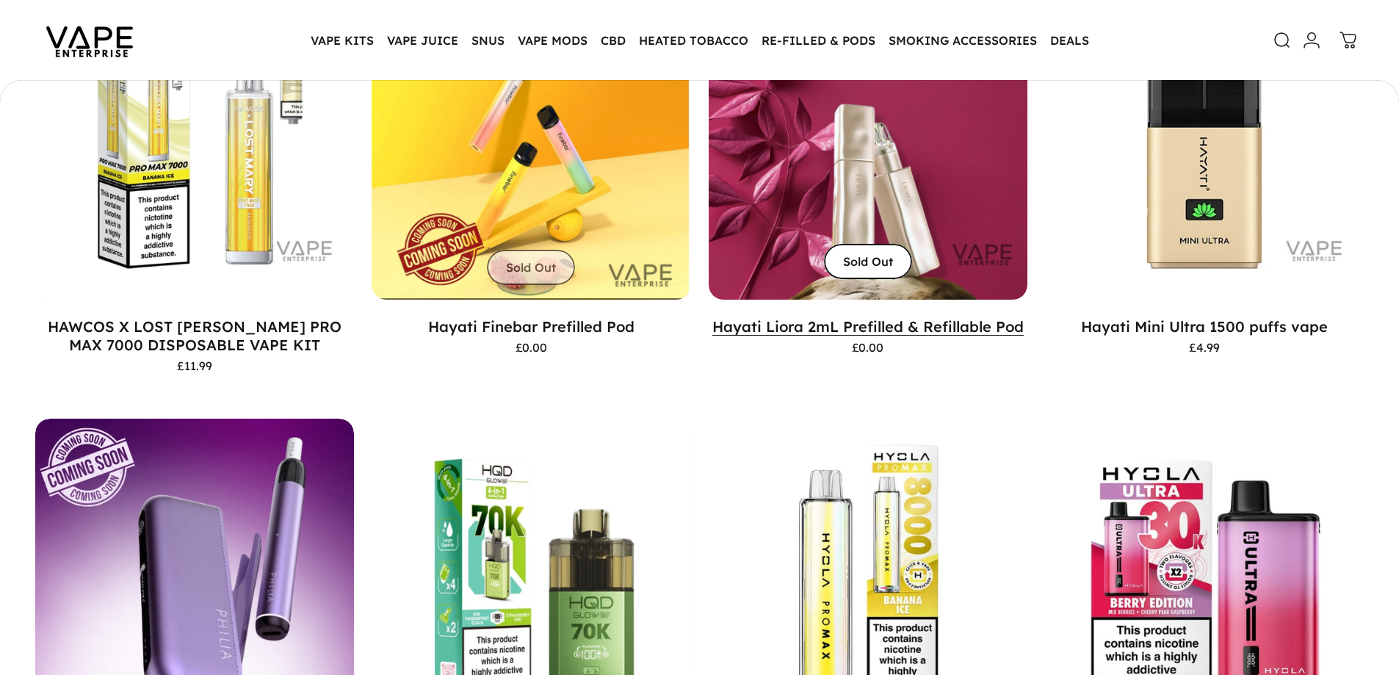
click at [891, 326] on link "Hayati Liora 2mL Prefilled & Refillable Pod" at bounding box center [867, 326] width 311 height 18
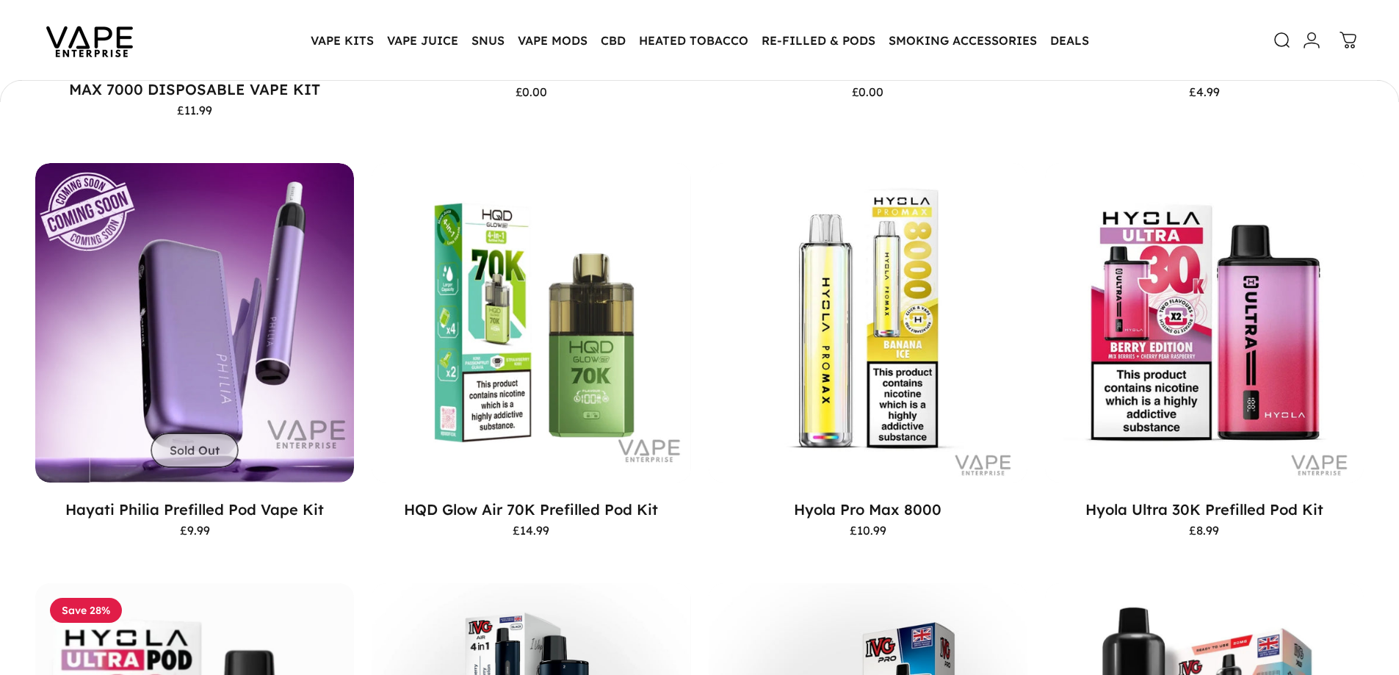
scroll to position [1244, 0]
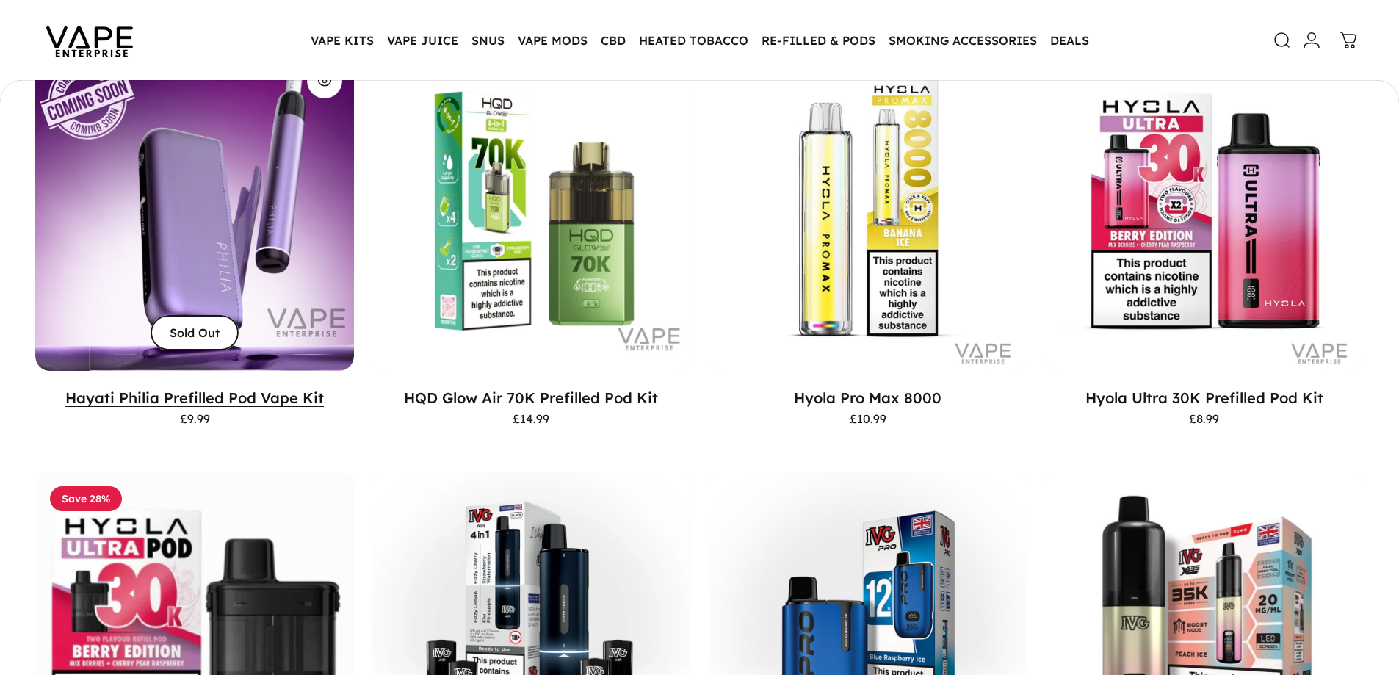
click at [311, 392] on link "Hayati Philia Prefilled Pod Vape Kit" at bounding box center [194, 397] width 258 height 18
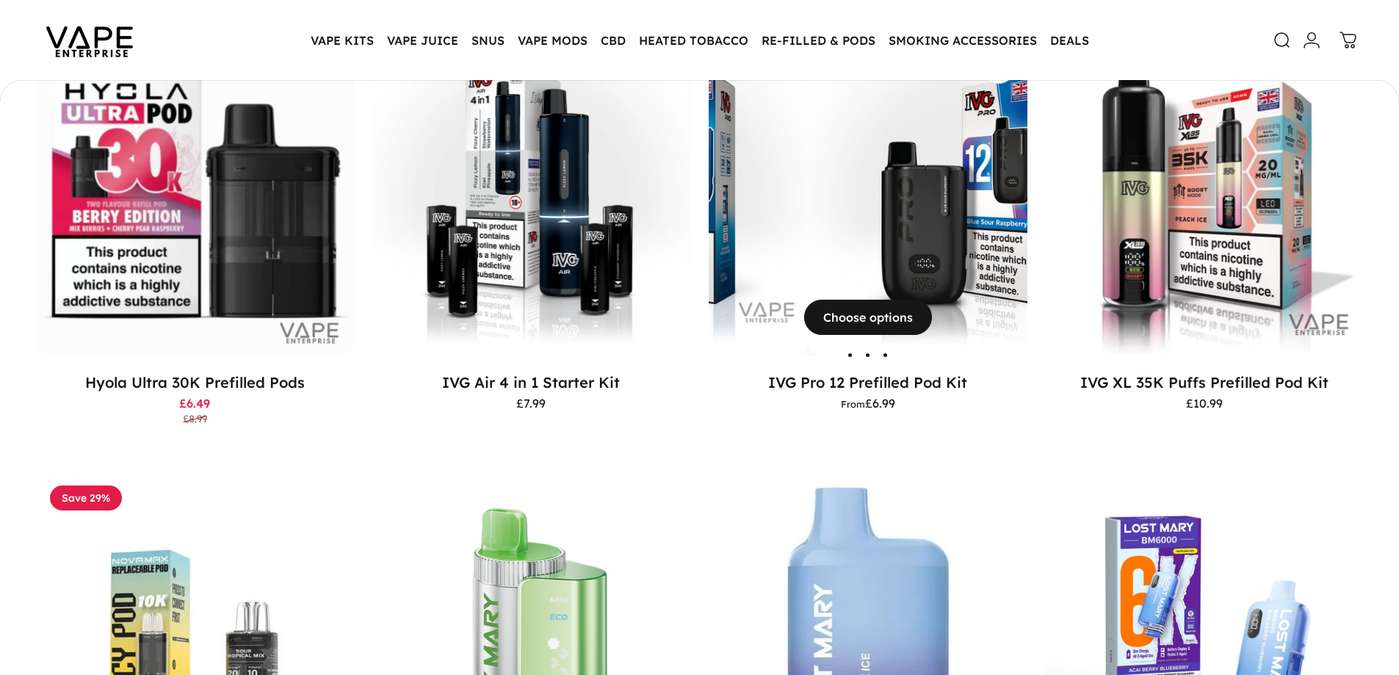
scroll to position [1685, 0]
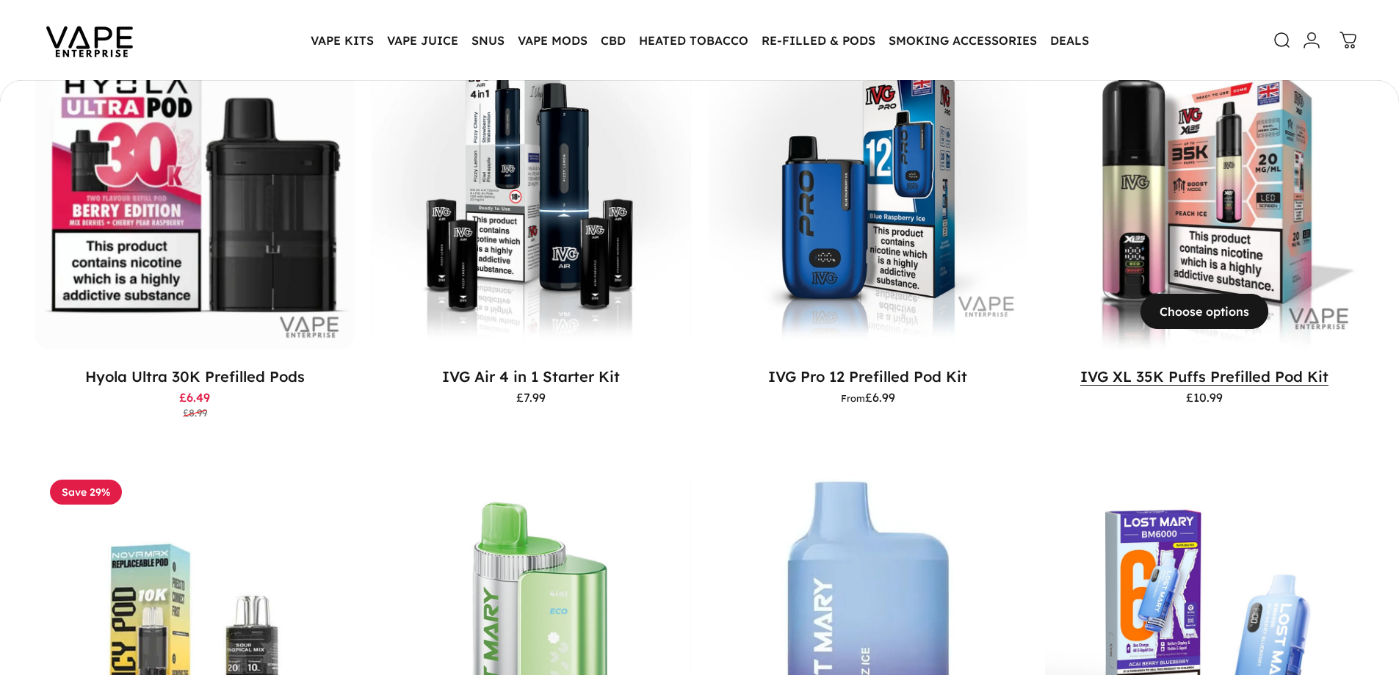
click at [1125, 375] on link "IVG XL 35K Puffs Prefilled Pod Kit" at bounding box center [1204, 376] width 248 height 18
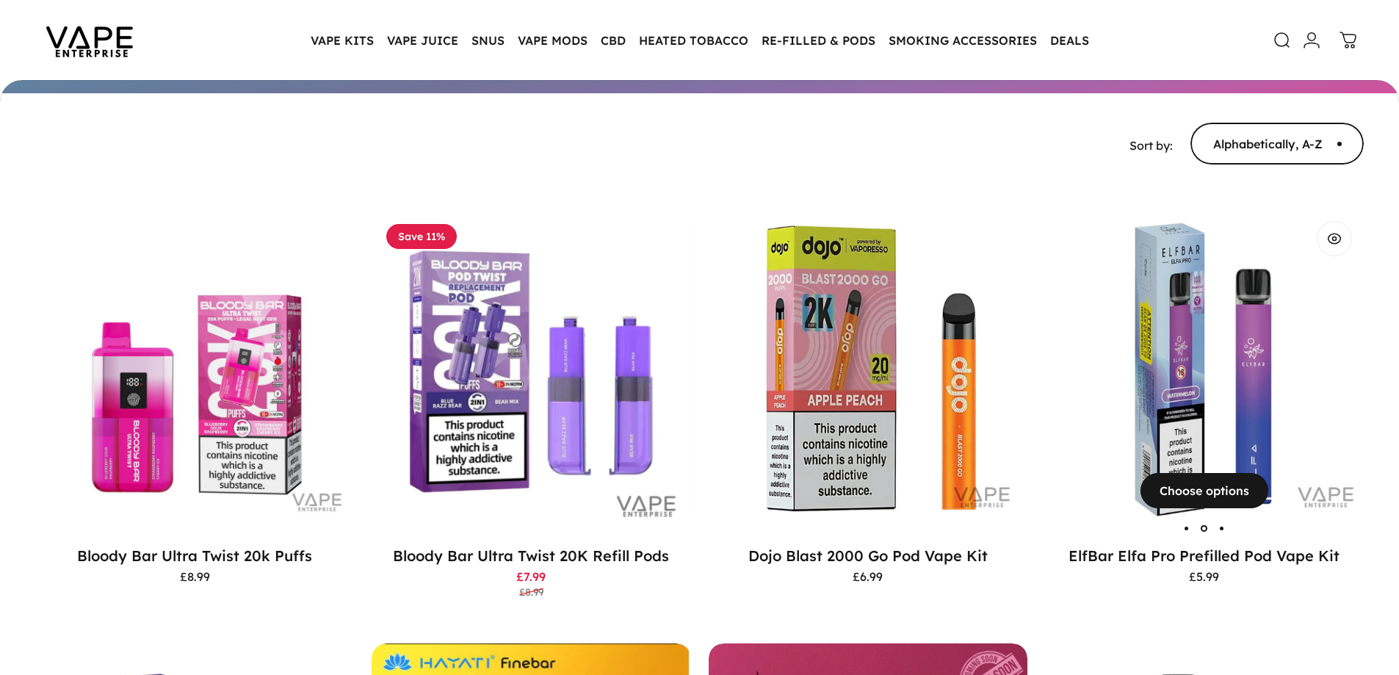
scroll to position [217, 0]
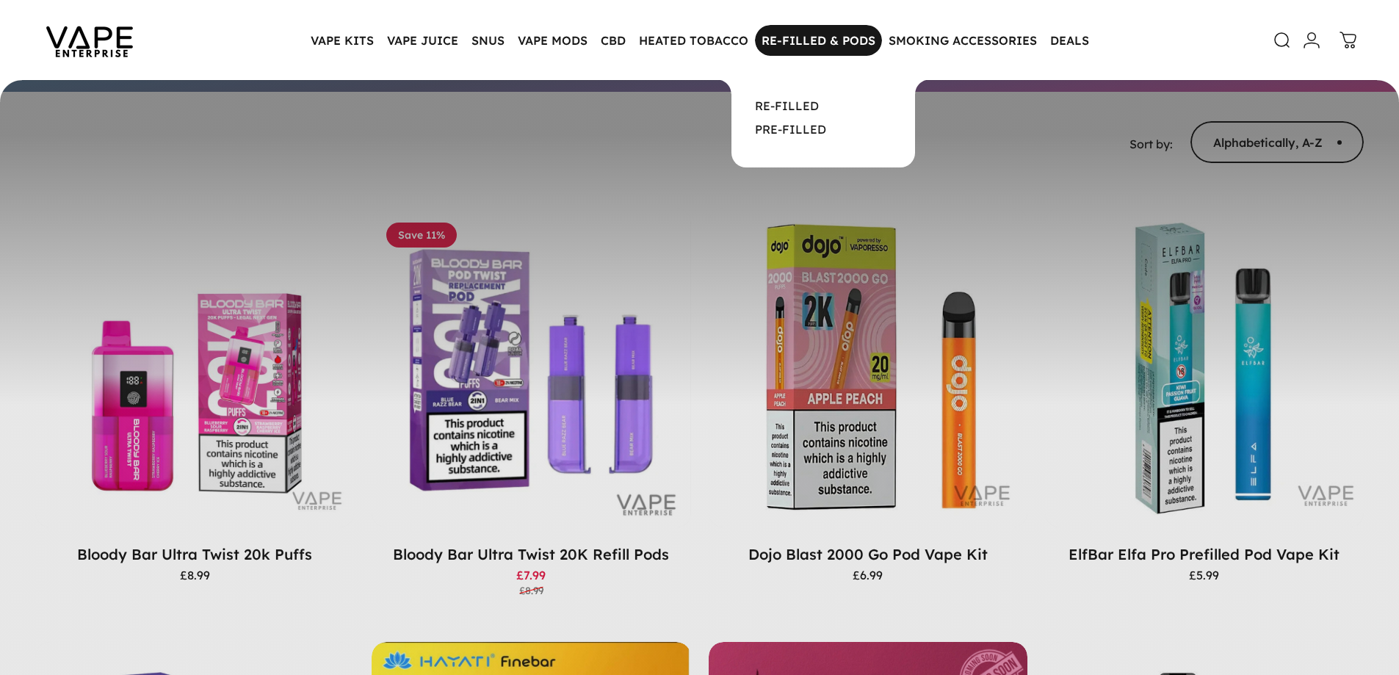
click at [850, 36] on magnet-element "RE-FILLED & PODS RE-FILLED & PODS" at bounding box center [818, 40] width 127 height 31
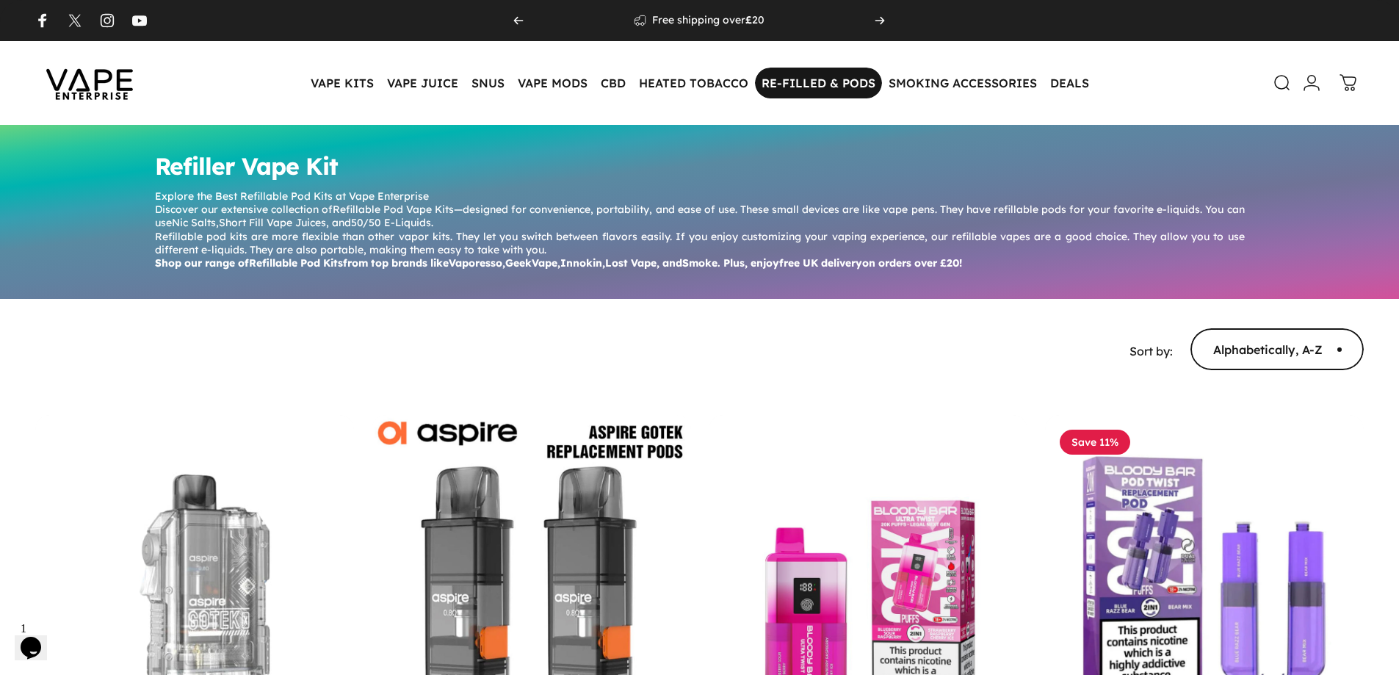
click at [827, 82] on magnet-element "RE-FILLED & PODS RE-FILLED & PODS" at bounding box center [818, 83] width 127 height 31
click at [104, 66] on img at bounding box center [89, 82] width 132 height 69
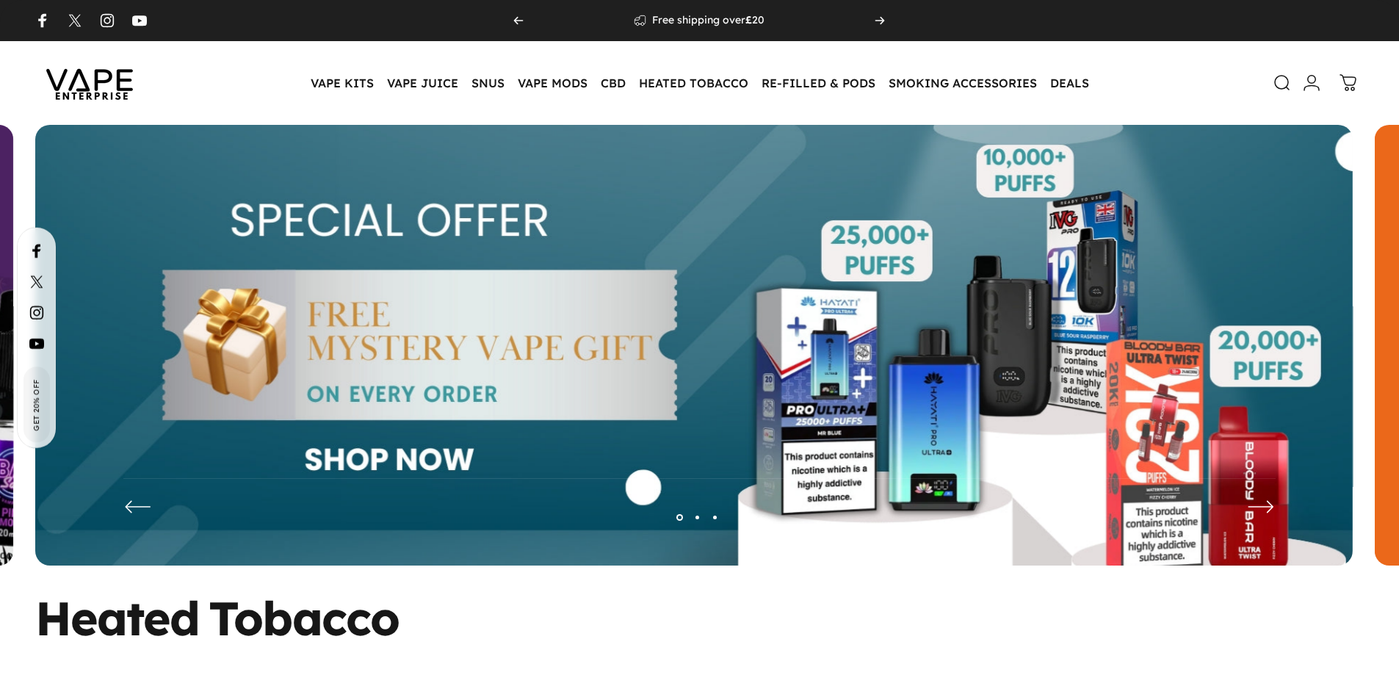
click at [1001, 346] on img at bounding box center [693, 356] width 1317 height 463
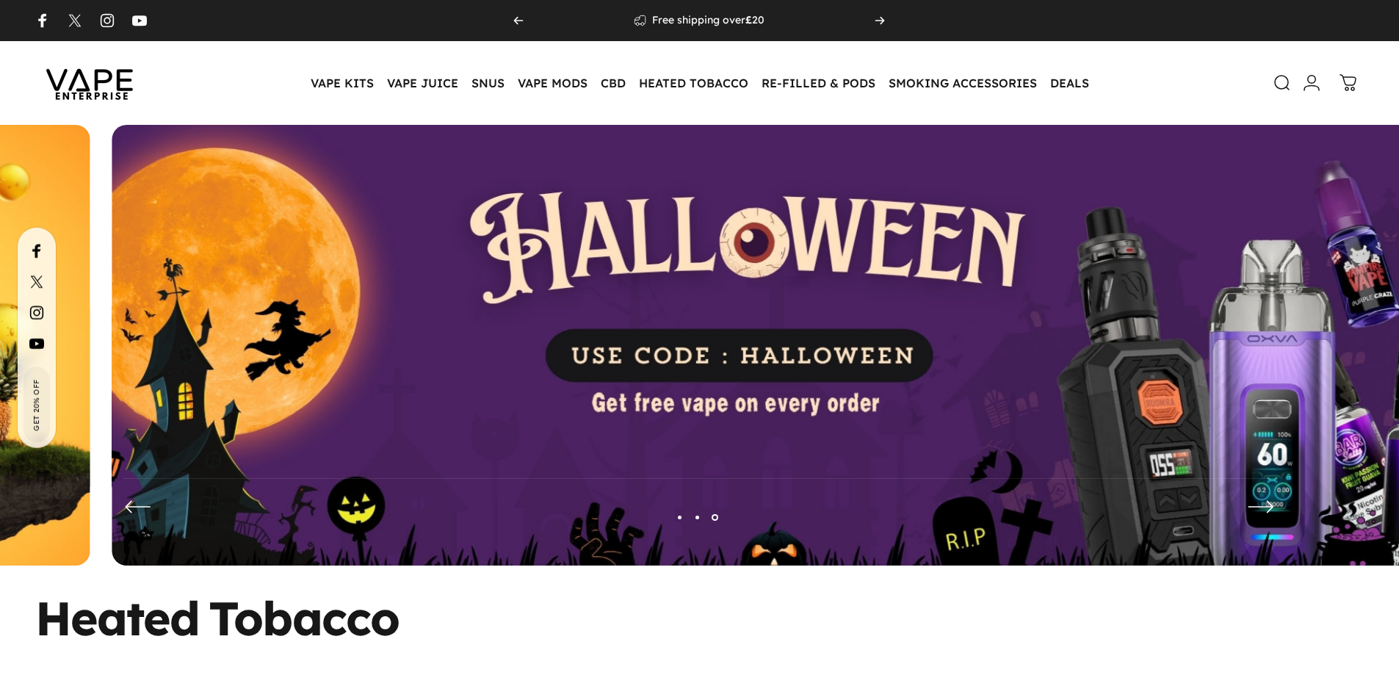
click at [929, 327] on img at bounding box center [770, 356] width 1317 height 463
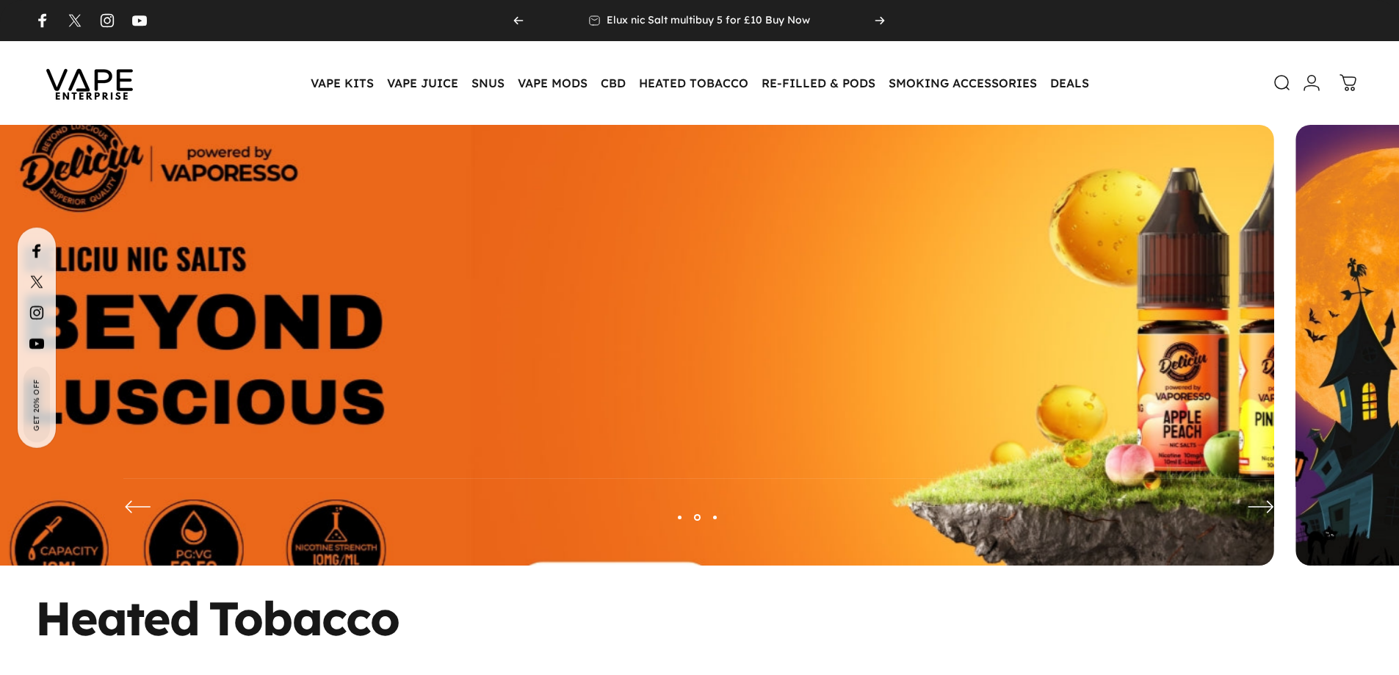
click at [577, 301] on img at bounding box center [615, 356] width 1712 height 601
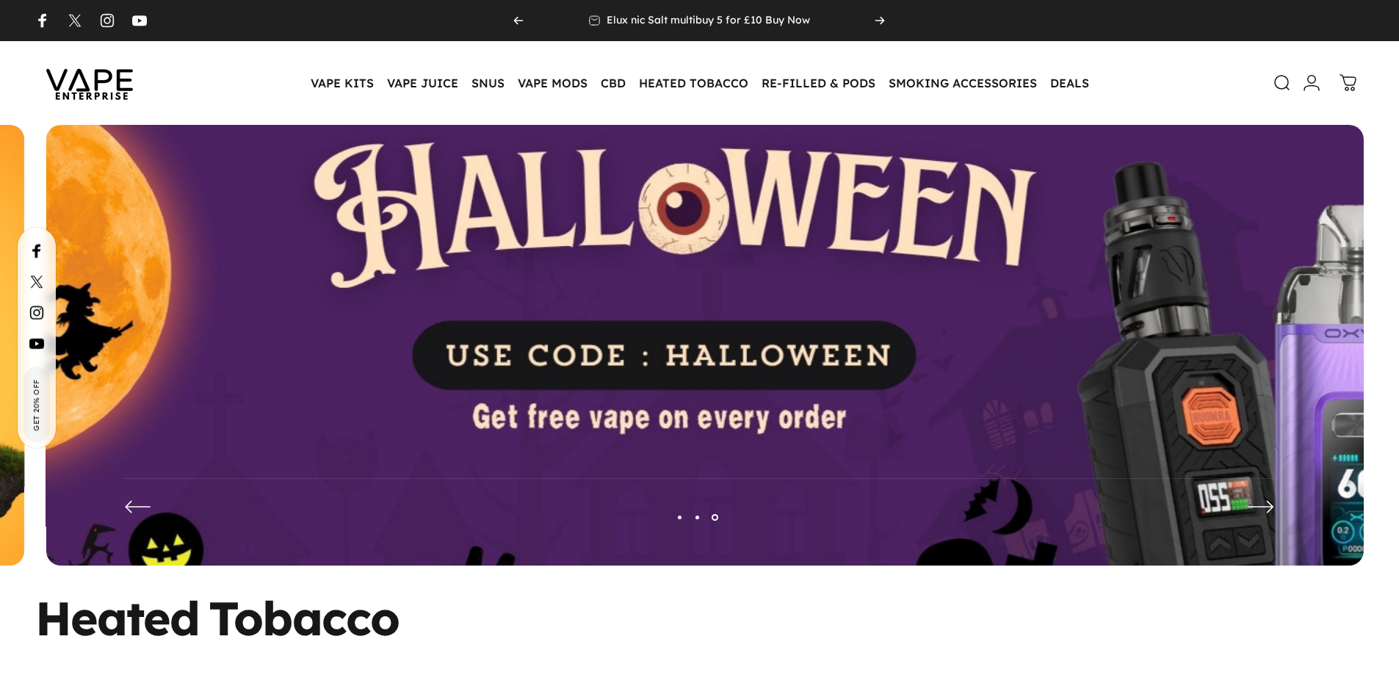
click at [485, 302] on img at bounding box center [705, 356] width 1712 height 601
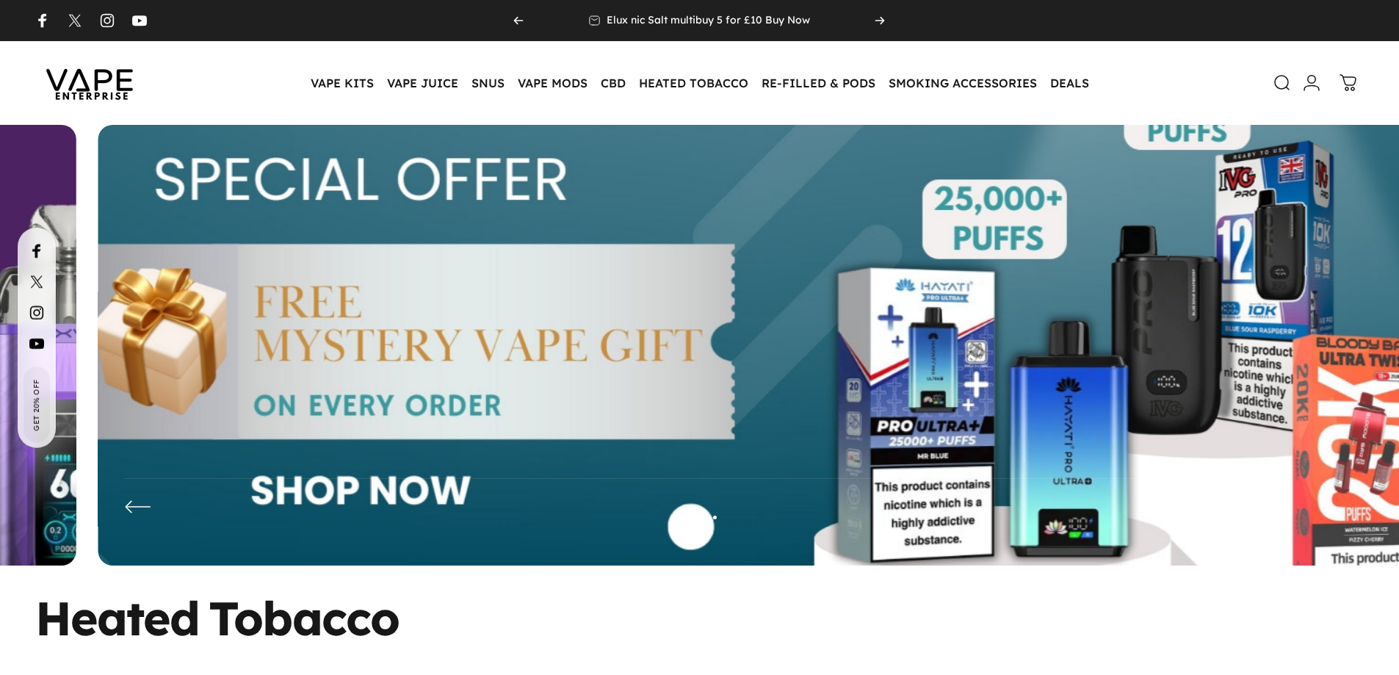
click at [696, 300] on img at bounding box center [756, 356] width 1712 height 601
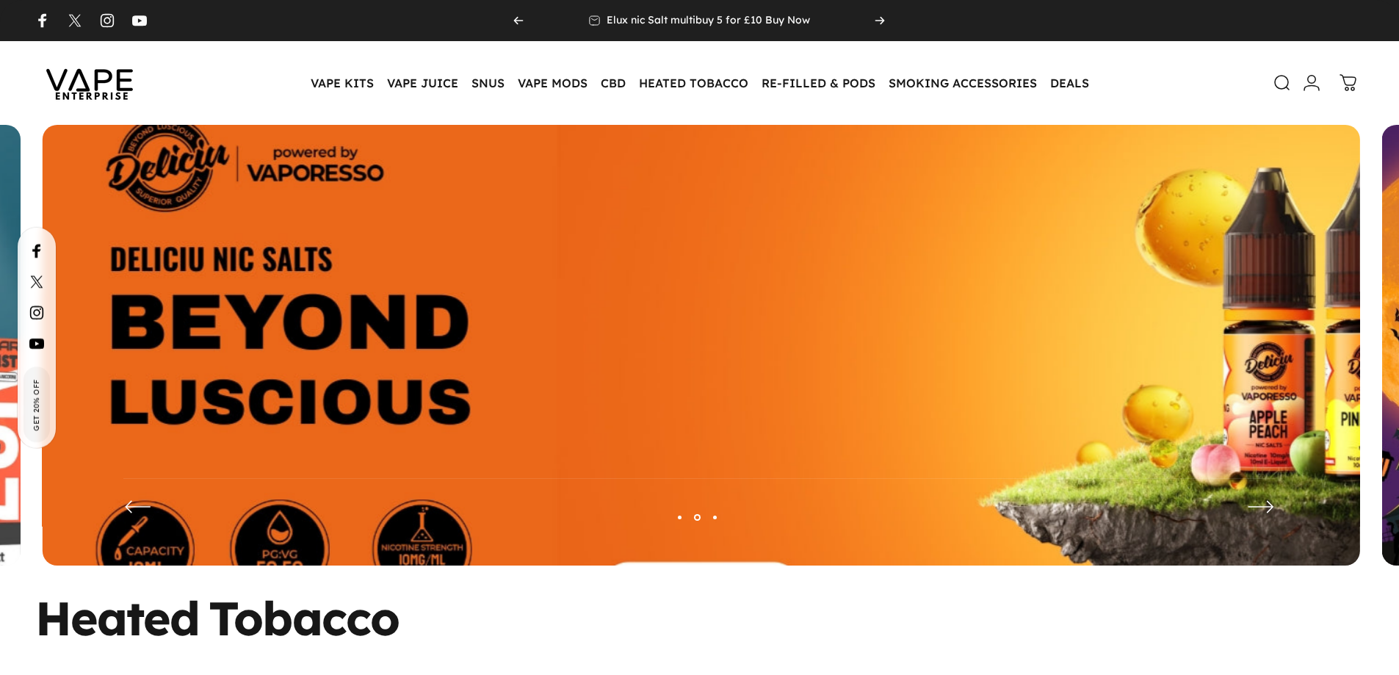
click at [703, 304] on img at bounding box center [701, 356] width 1712 height 601
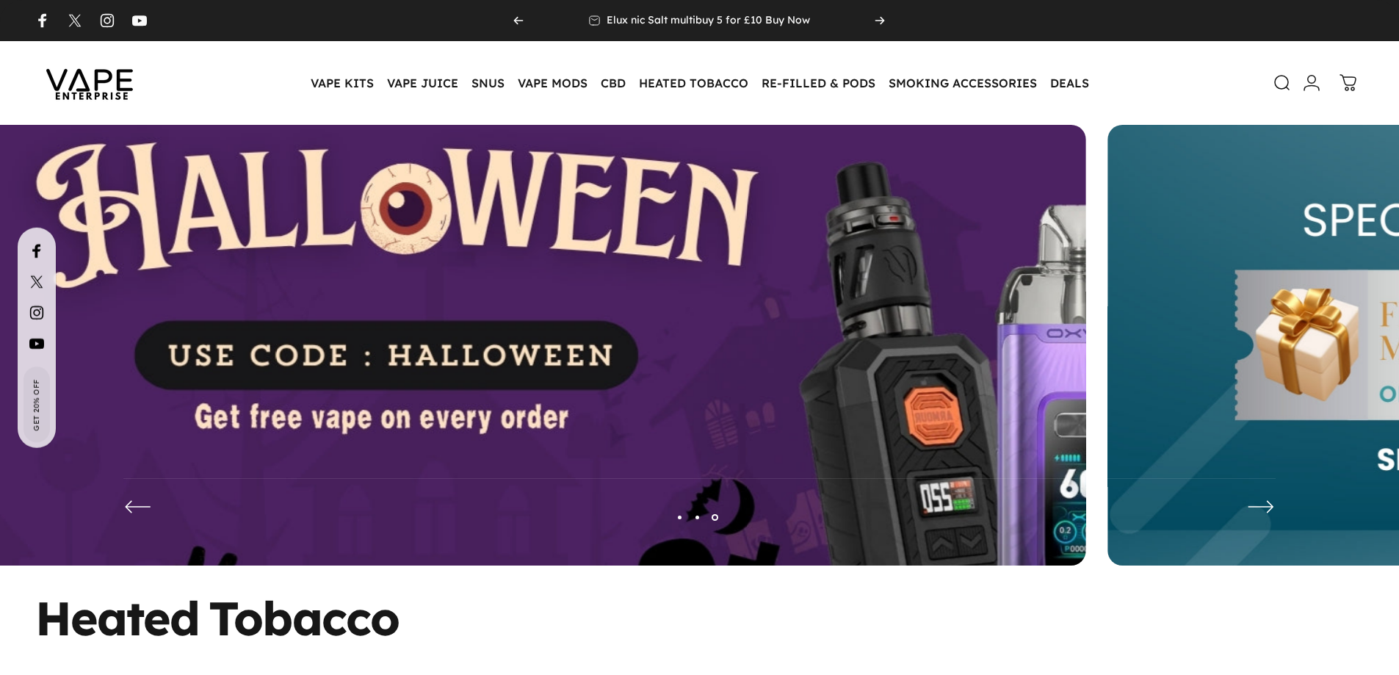
click at [681, 309] on img at bounding box center [427, 356] width 1712 height 601
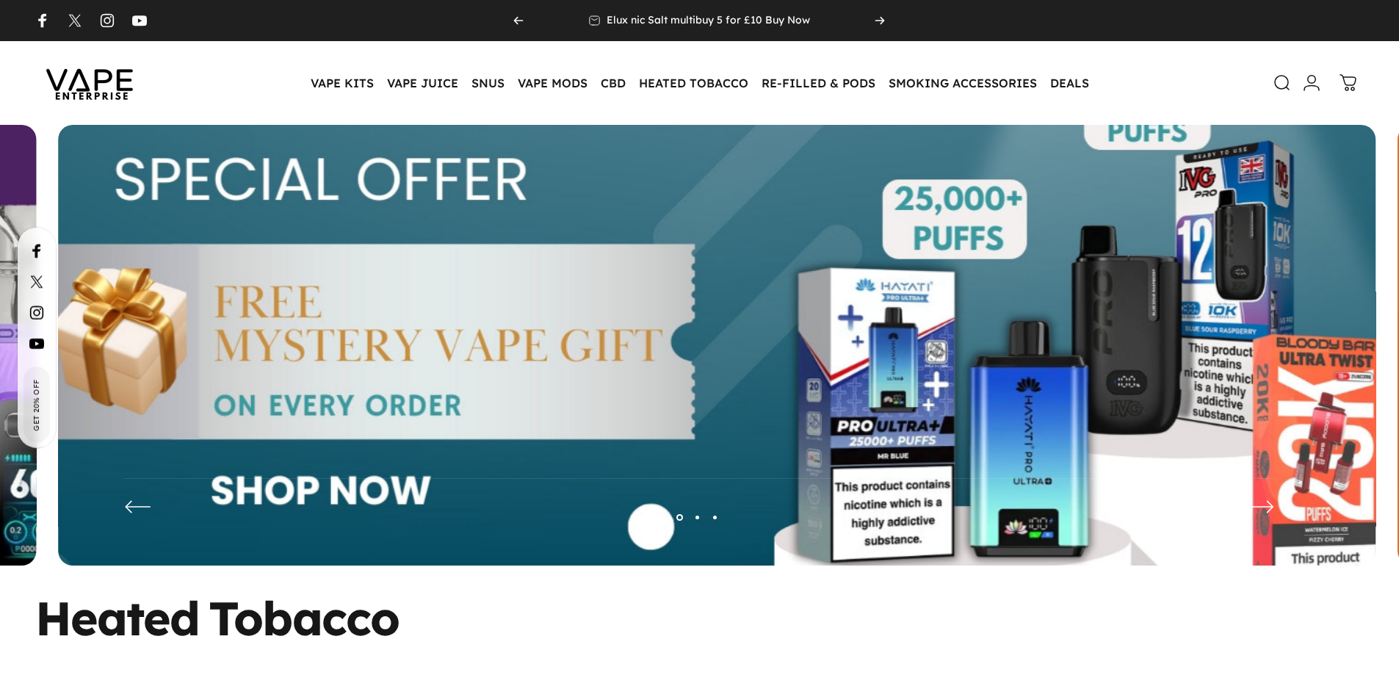
click at [571, 284] on img at bounding box center [717, 356] width 1712 height 601
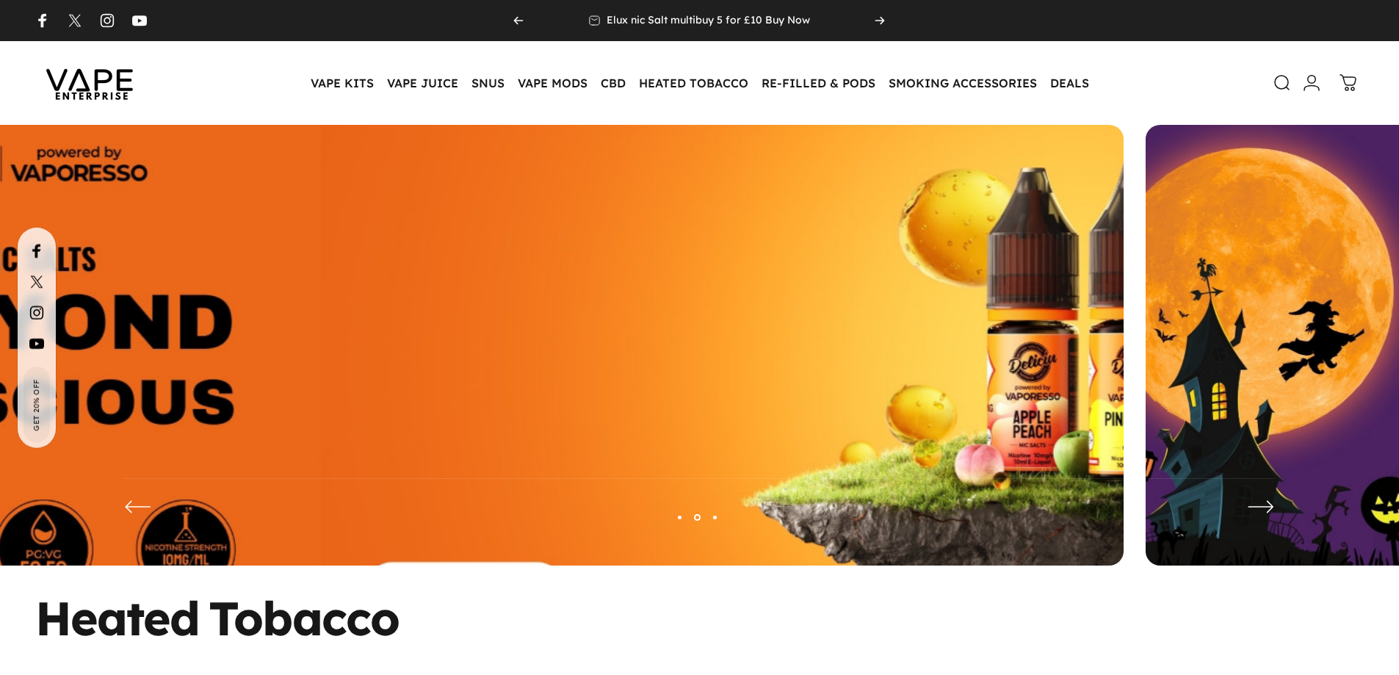
click at [498, 286] on img at bounding box center [465, 356] width 1712 height 601
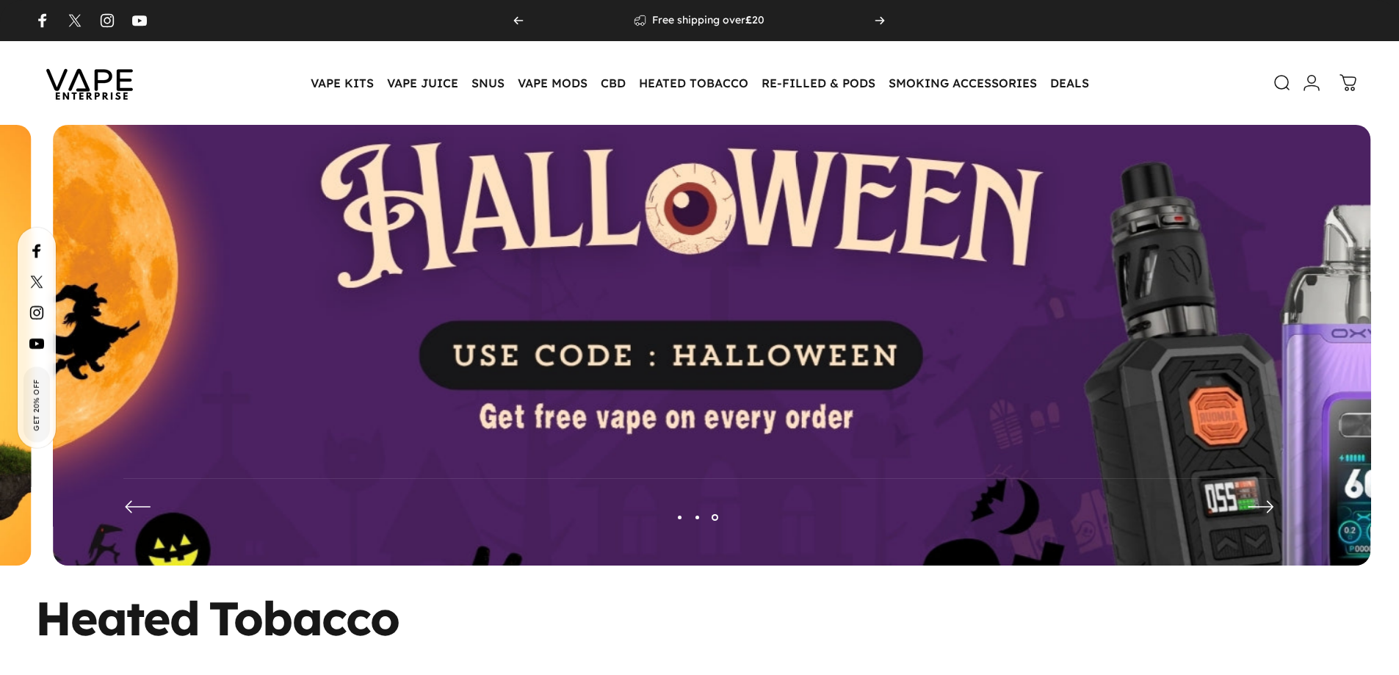
click at [603, 270] on img at bounding box center [711, 356] width 1712 height 601
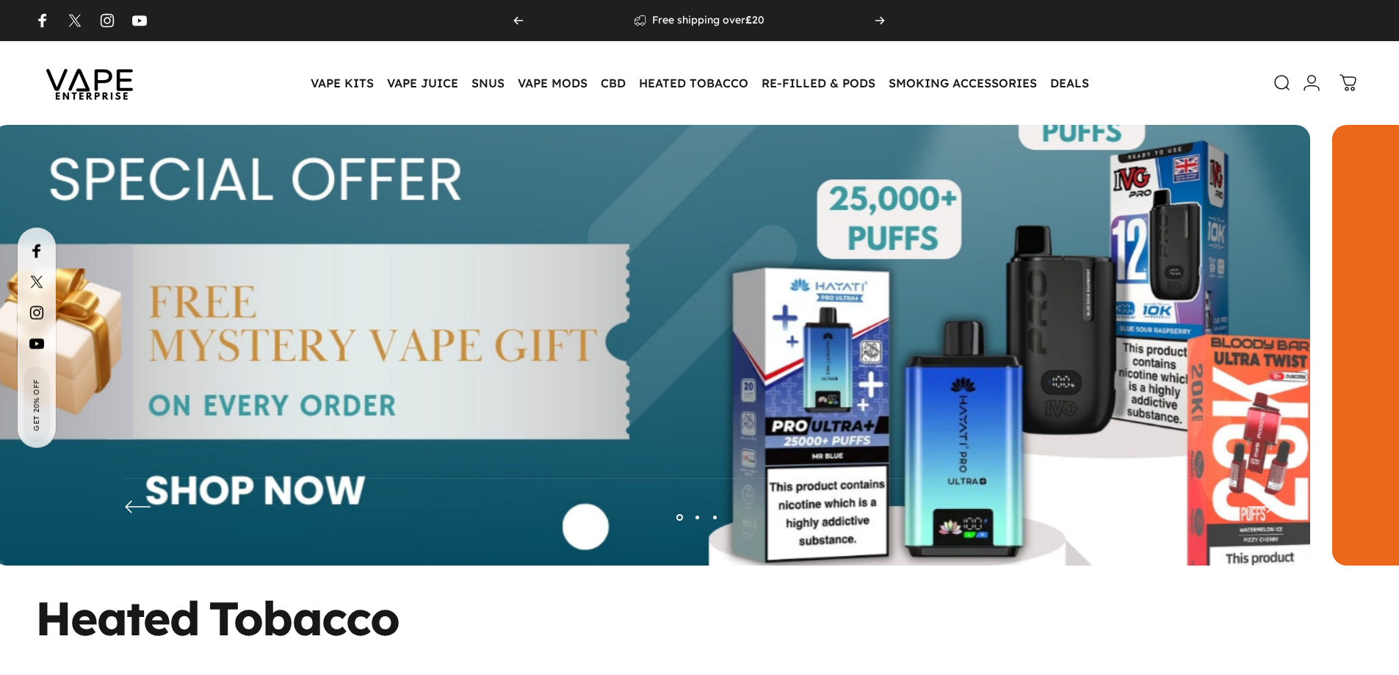
click at [879, 277] on img at bounding box center [651, 356] width 1712 height 601
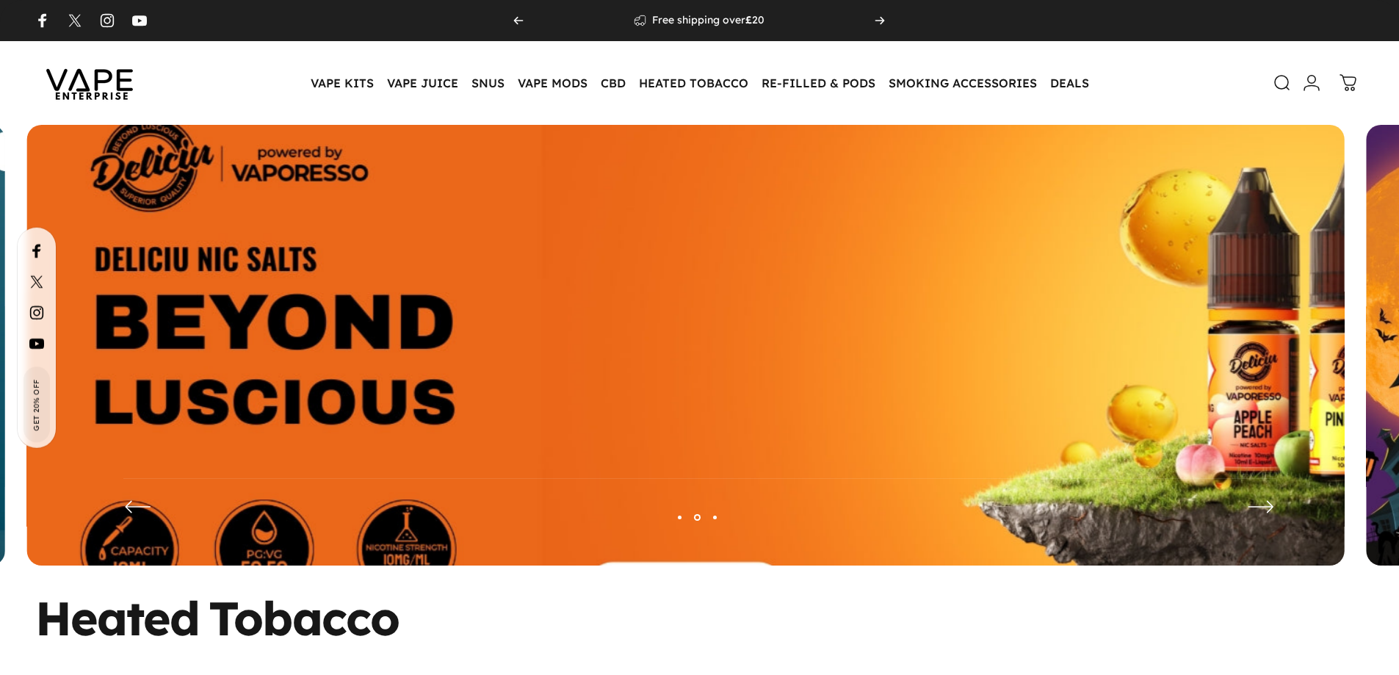
click at [816, 315] on img at bounding box center [686, 356] width 1712 height 601
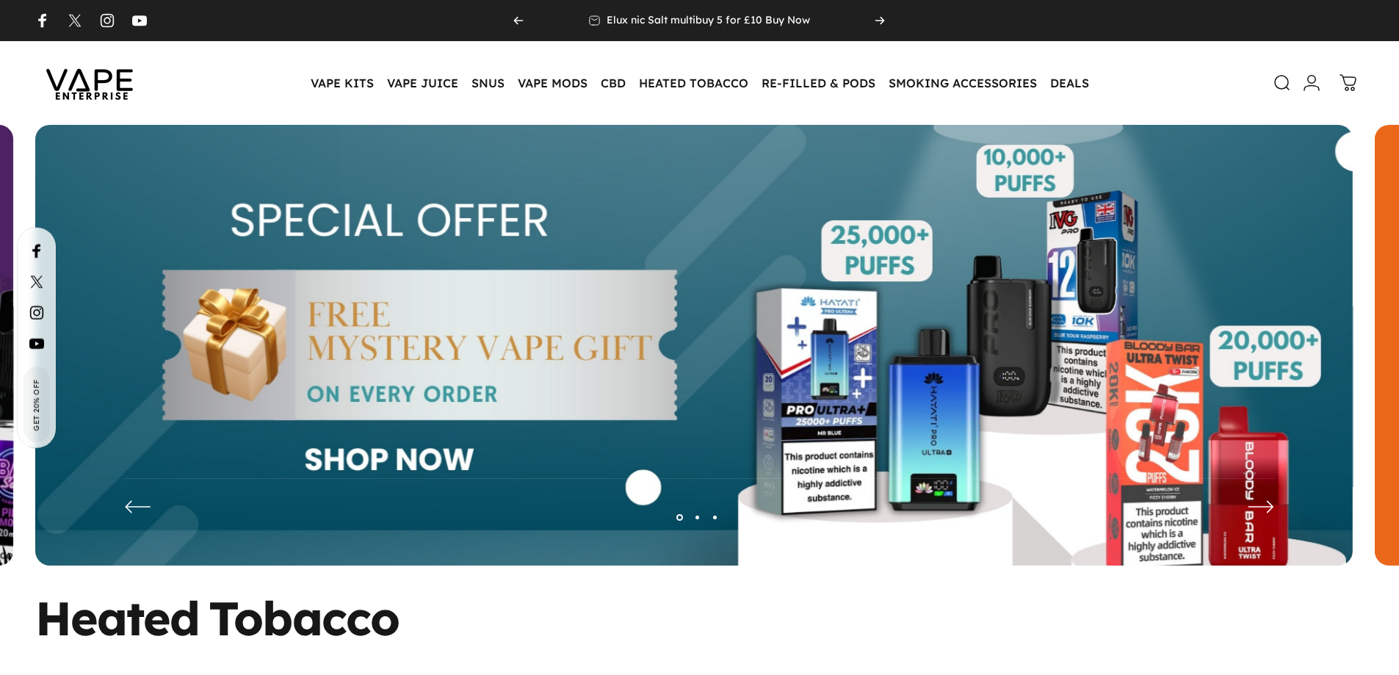
click at [615, 339] on img at bounding box center [693, 356] width 1317 height 463
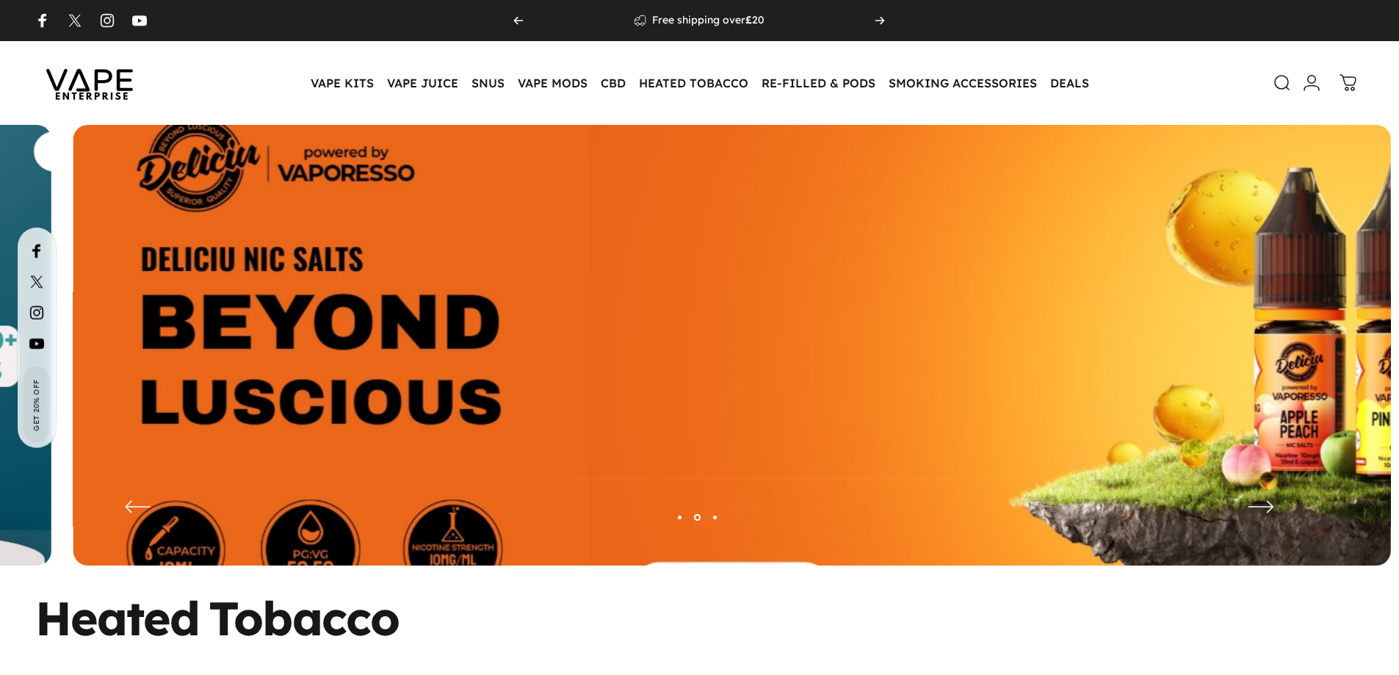
click at [608, 287] on img at bounding box center [732, 356] width 1712 height 601
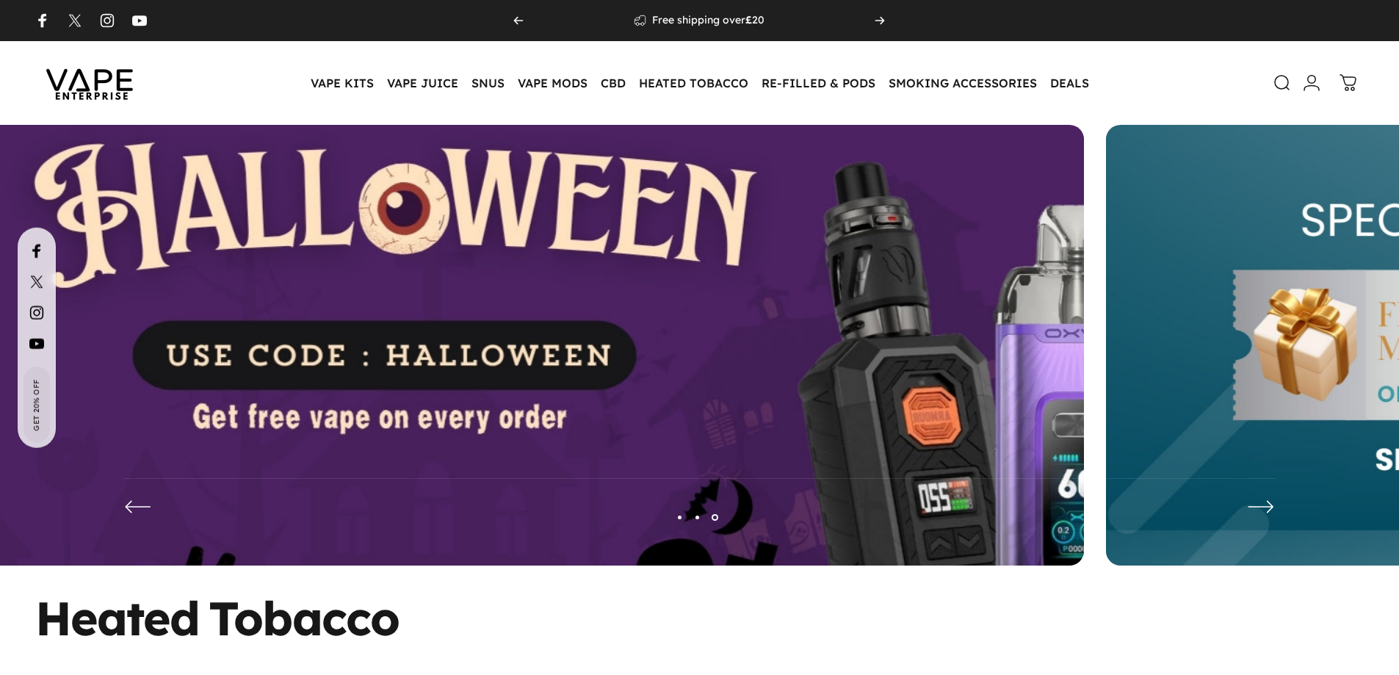
click at [605, 262] on img at bounding box center [425, 356] width 1712 height 601
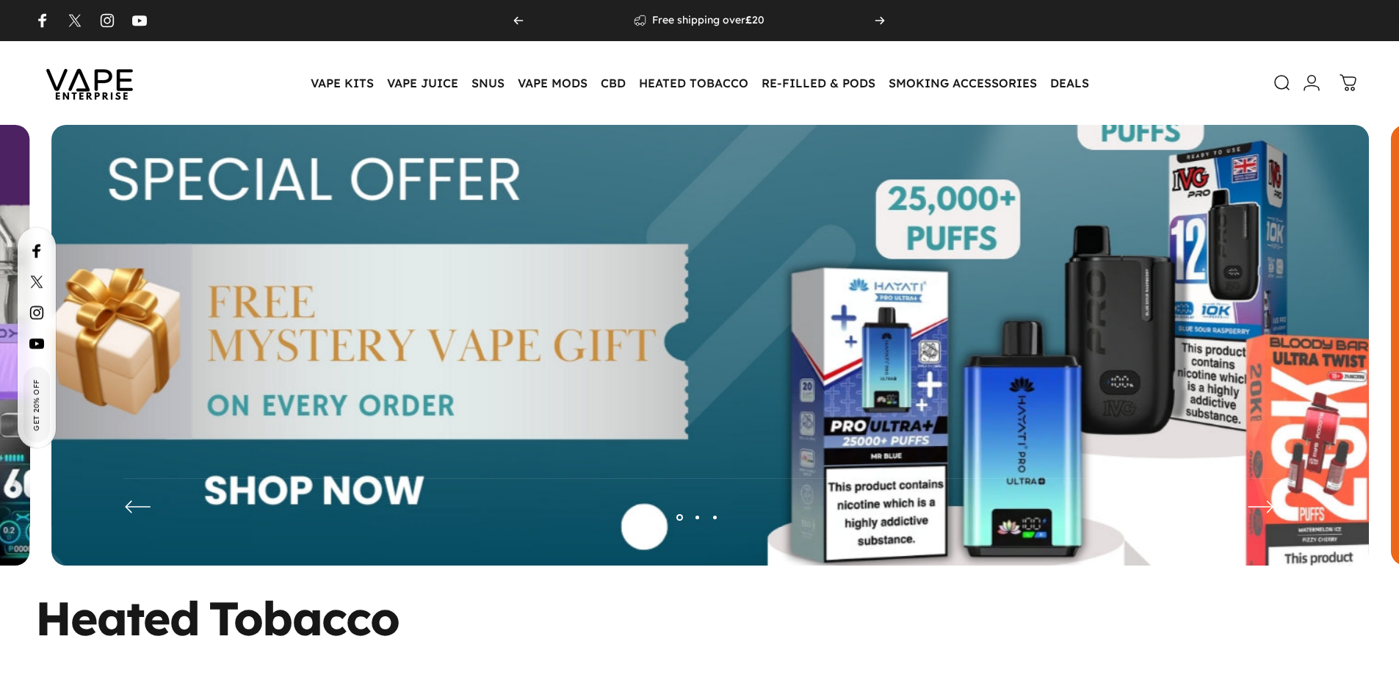
click at [747, 255] on img at bounding box center [710, 356] width 1712 height 601
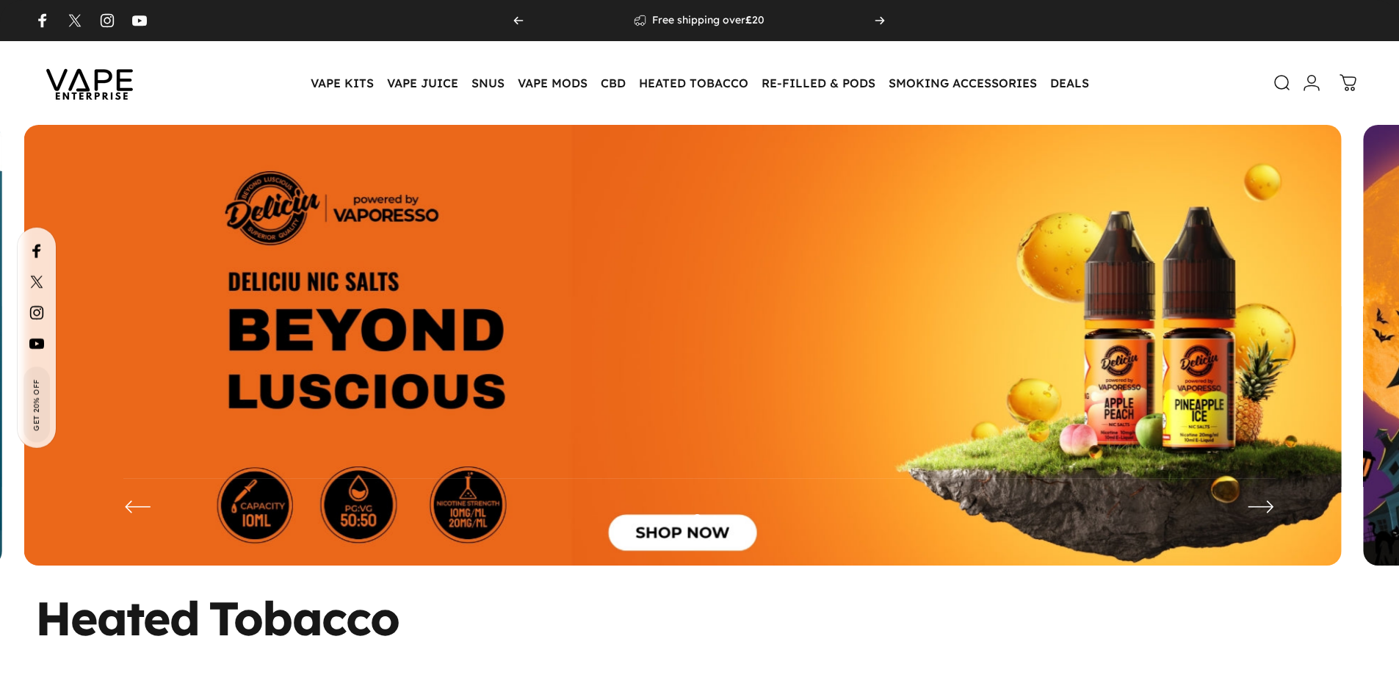
click at [870, 284] on img at bounding box center [682, 356] width 1317 height 463
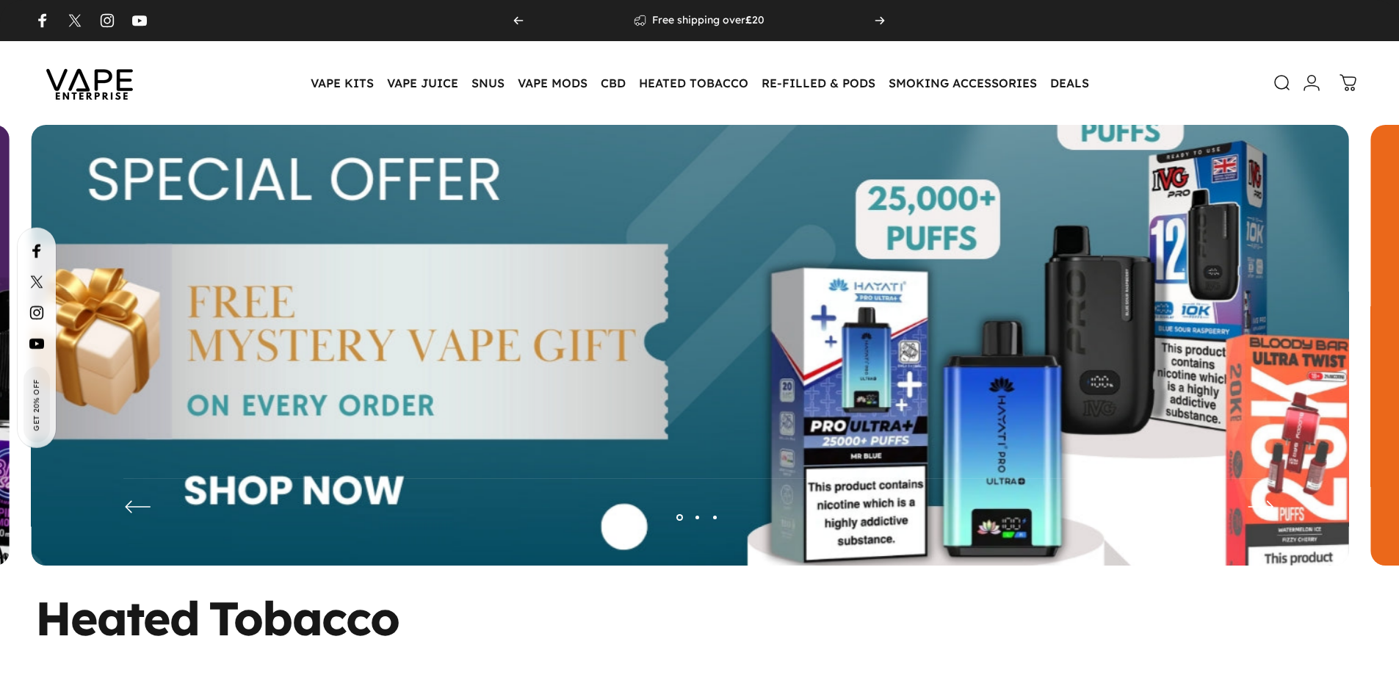
click at [769, 311] on img at bounding box center [690, 356] width 1712 height 601
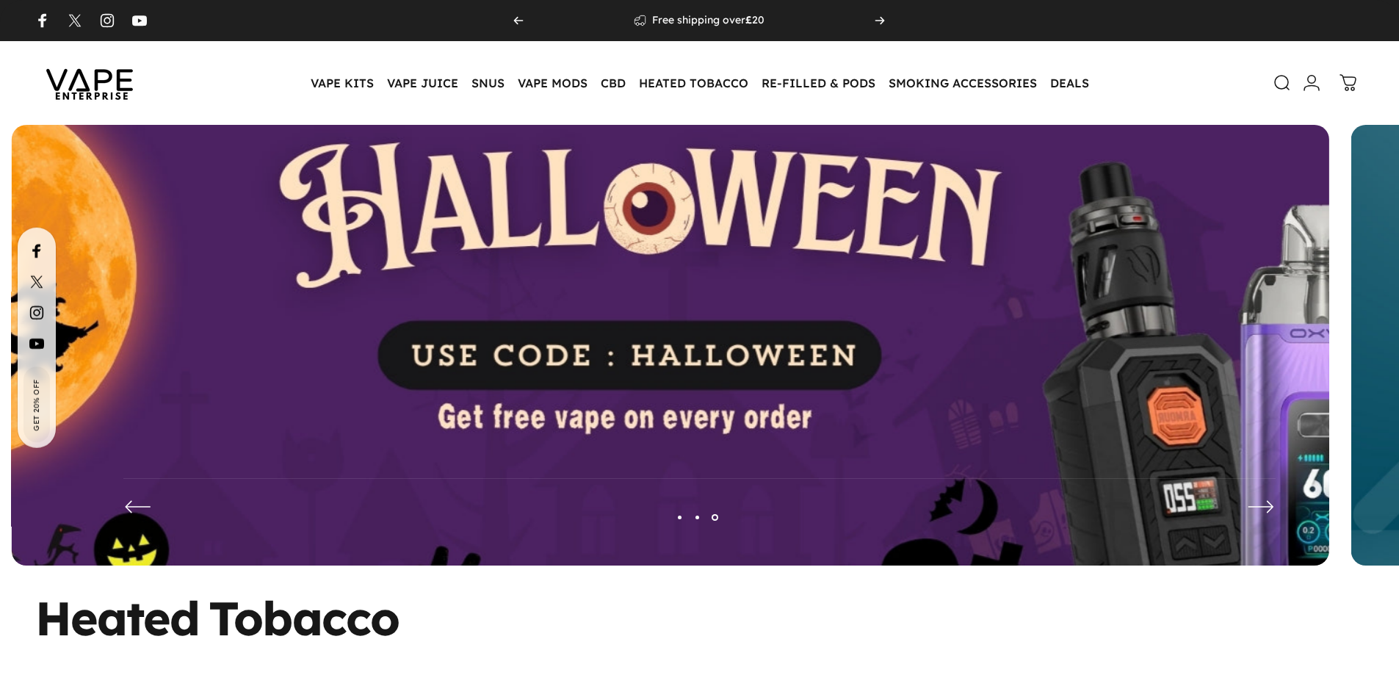
click at [1131, 280] on img at bounding box center [670, 356] width 1712 height 601
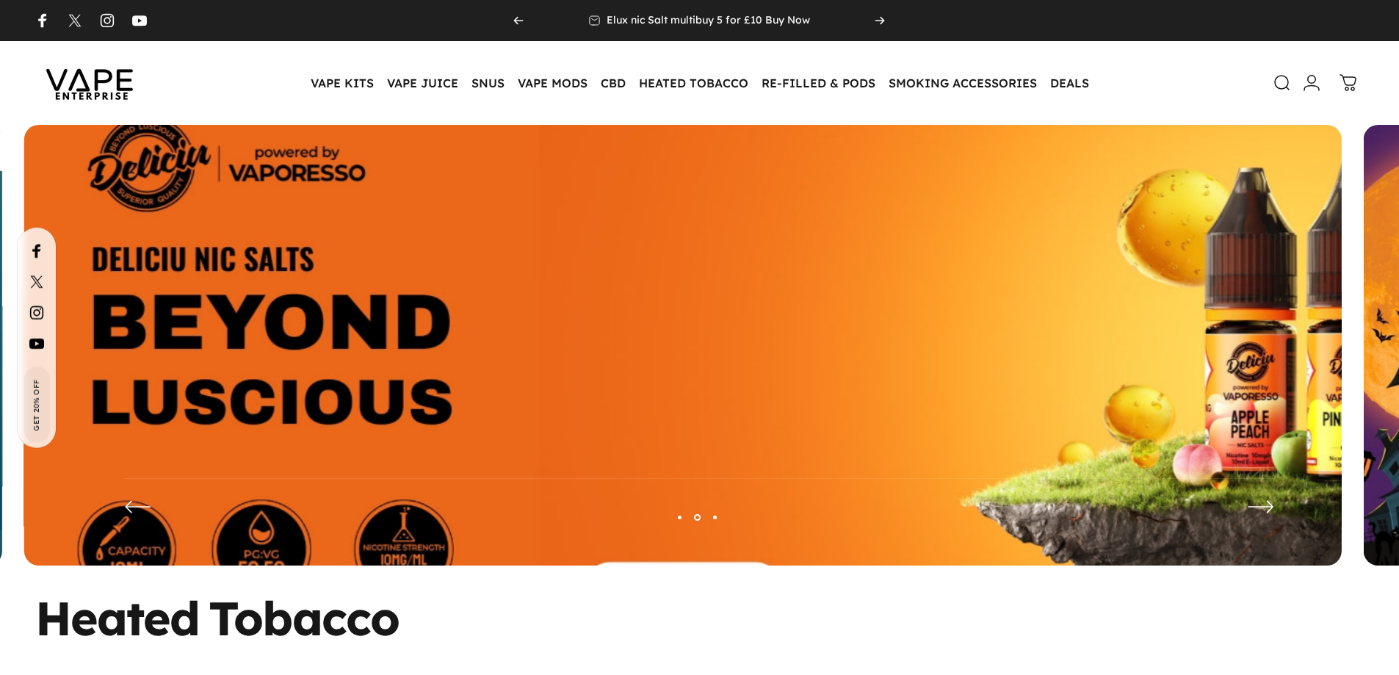
click at [860, 294] on img at bounding box center [683, 356] width 1712 height 601
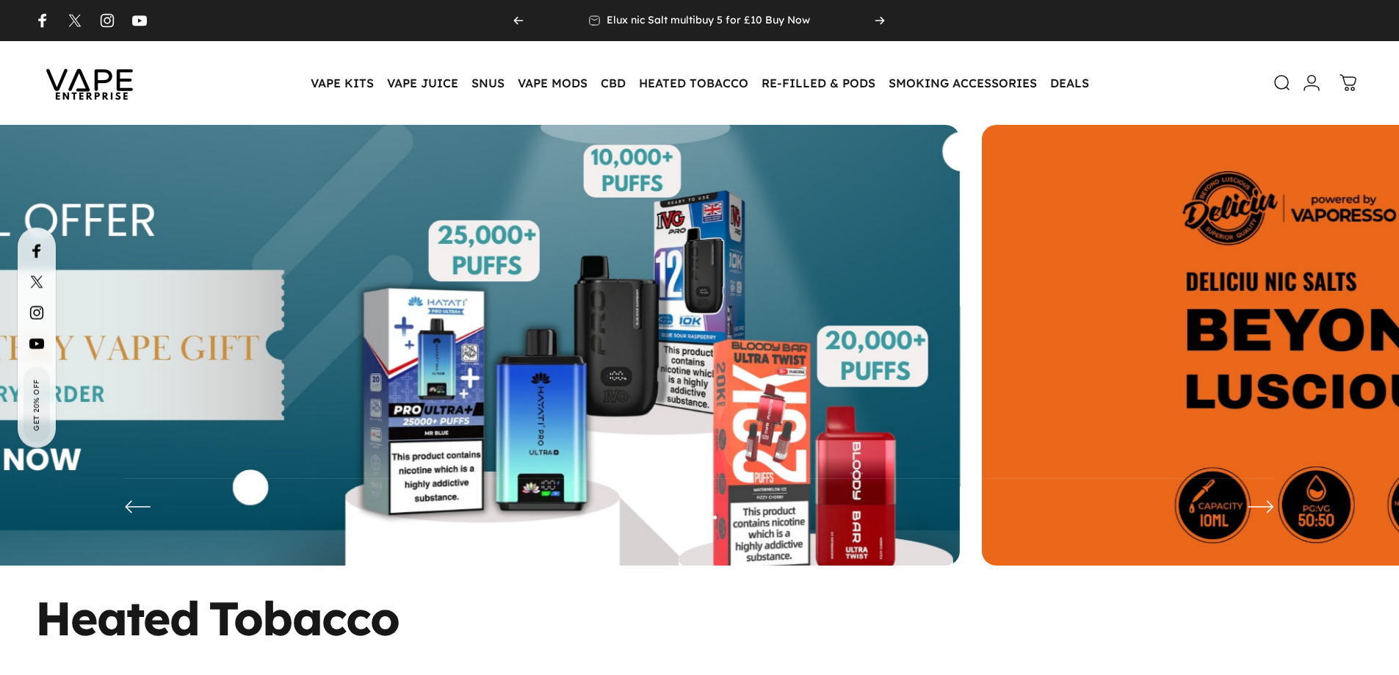
click at [397, 319] on img at bounding box center [300, 356] width 1317 height 463
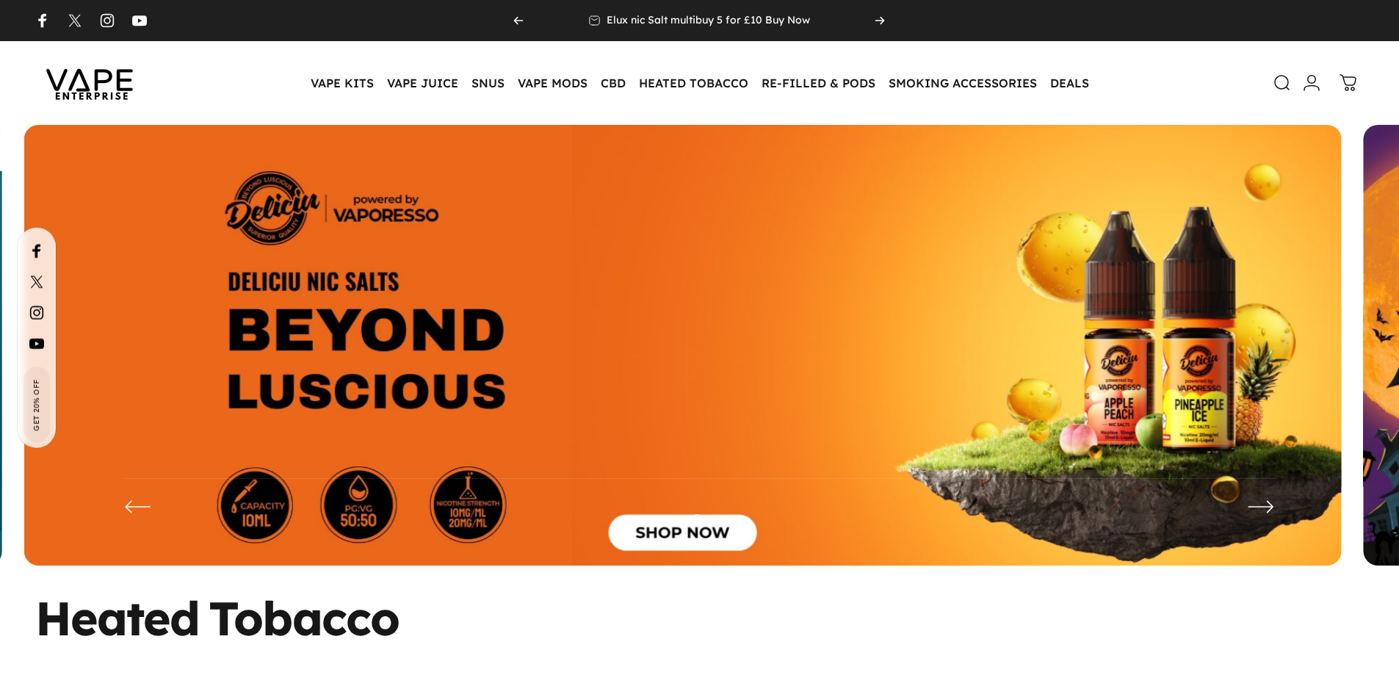
click at [507, 297] on img at bounding box center [682, 356] width 1317 height 463
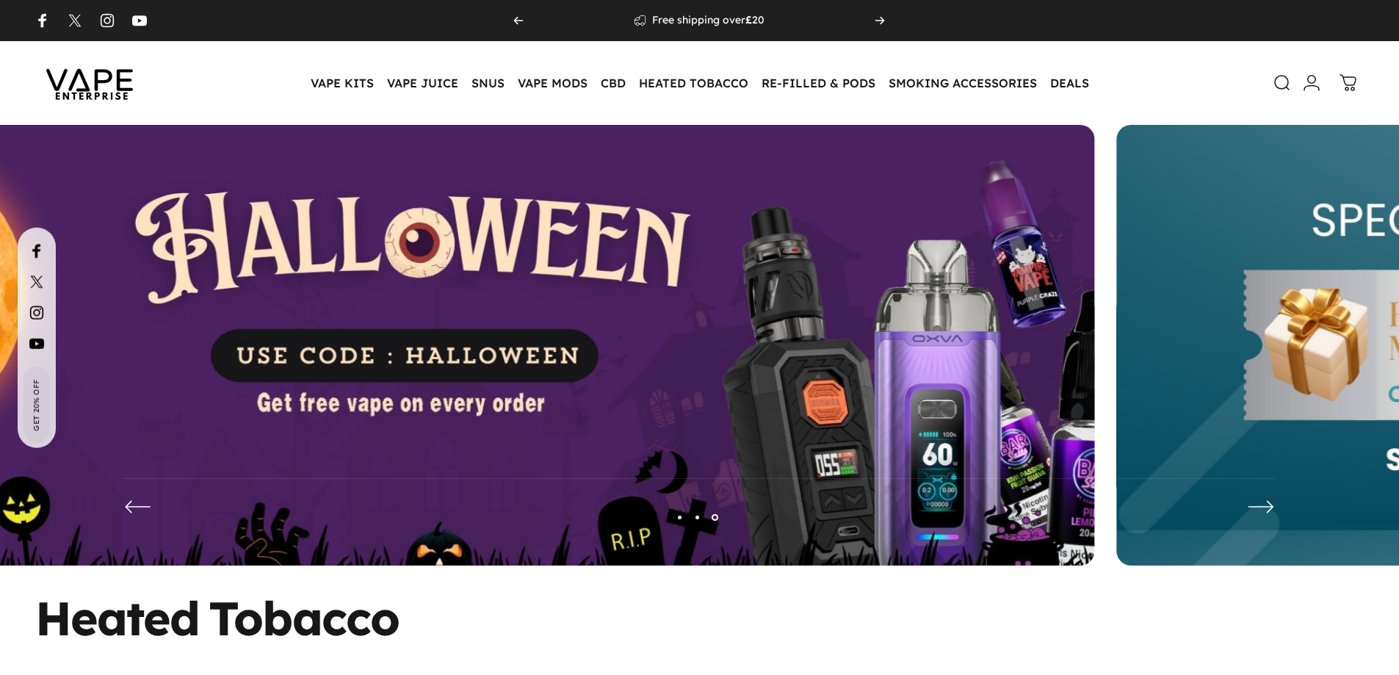
click at [438, 282] on img at bounding box center [436, 356] width 1317 height 463
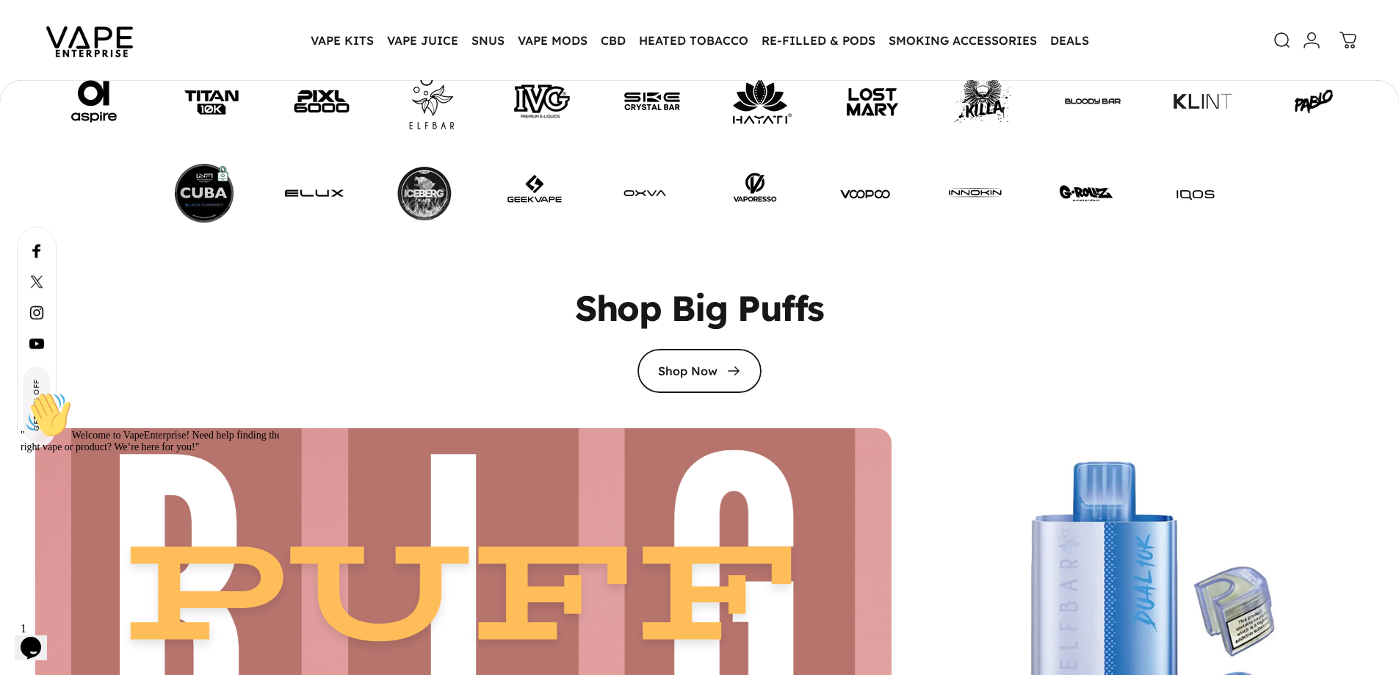
scroll to position [2933, 0]
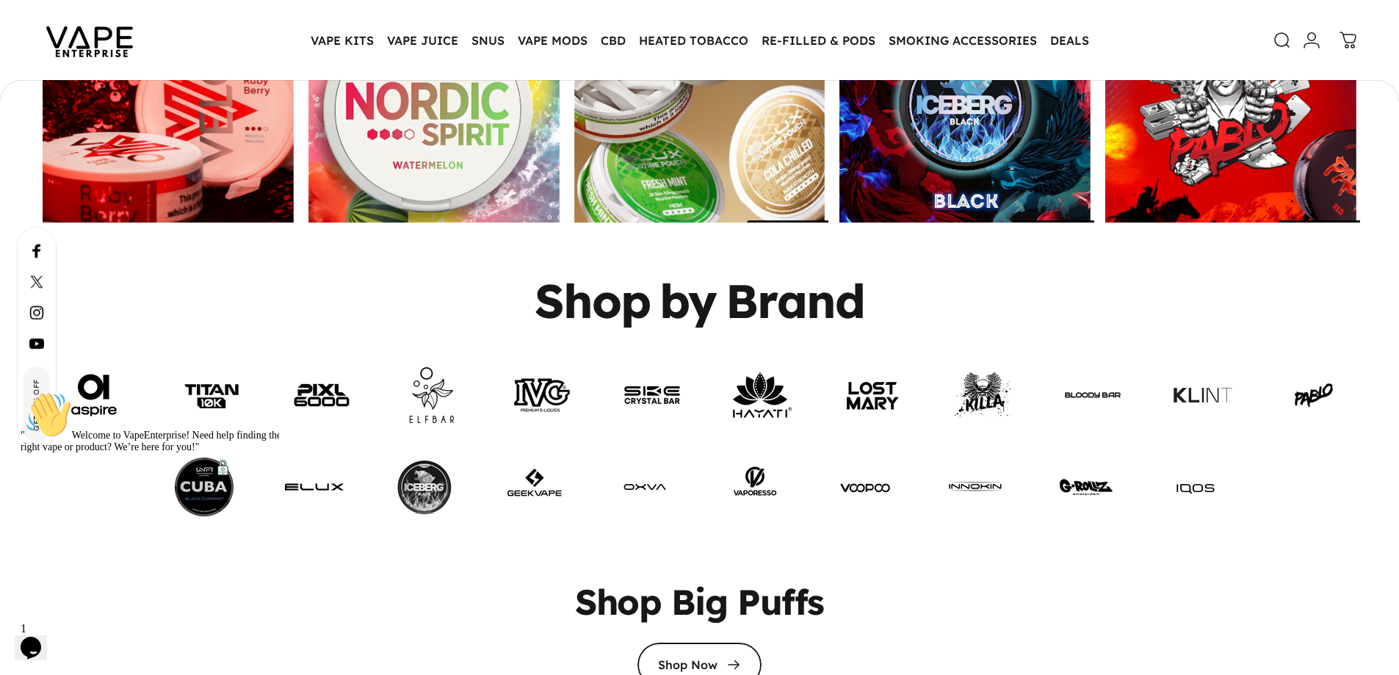
click at [759, 383] on link at bounding box center [762, 395] width 59 height 59
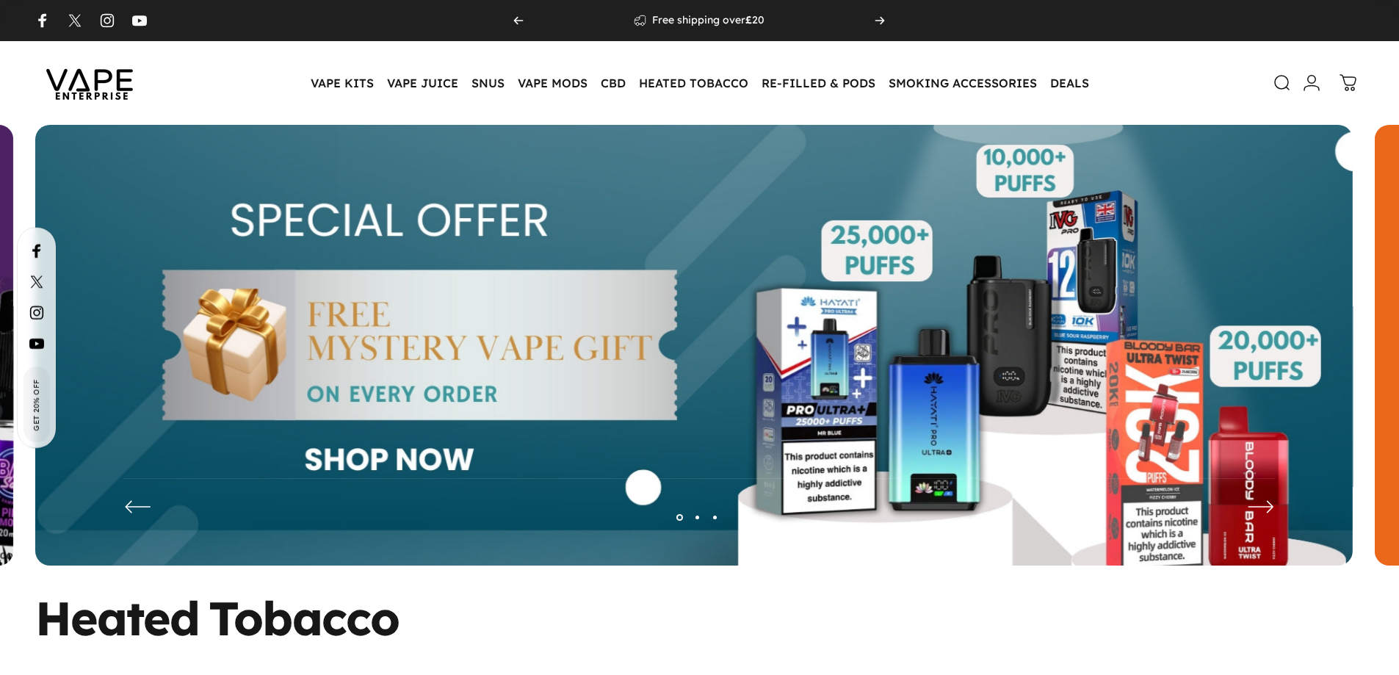
click at [447, 368] on img at bounding box center [693, 356] width 1317 height 463
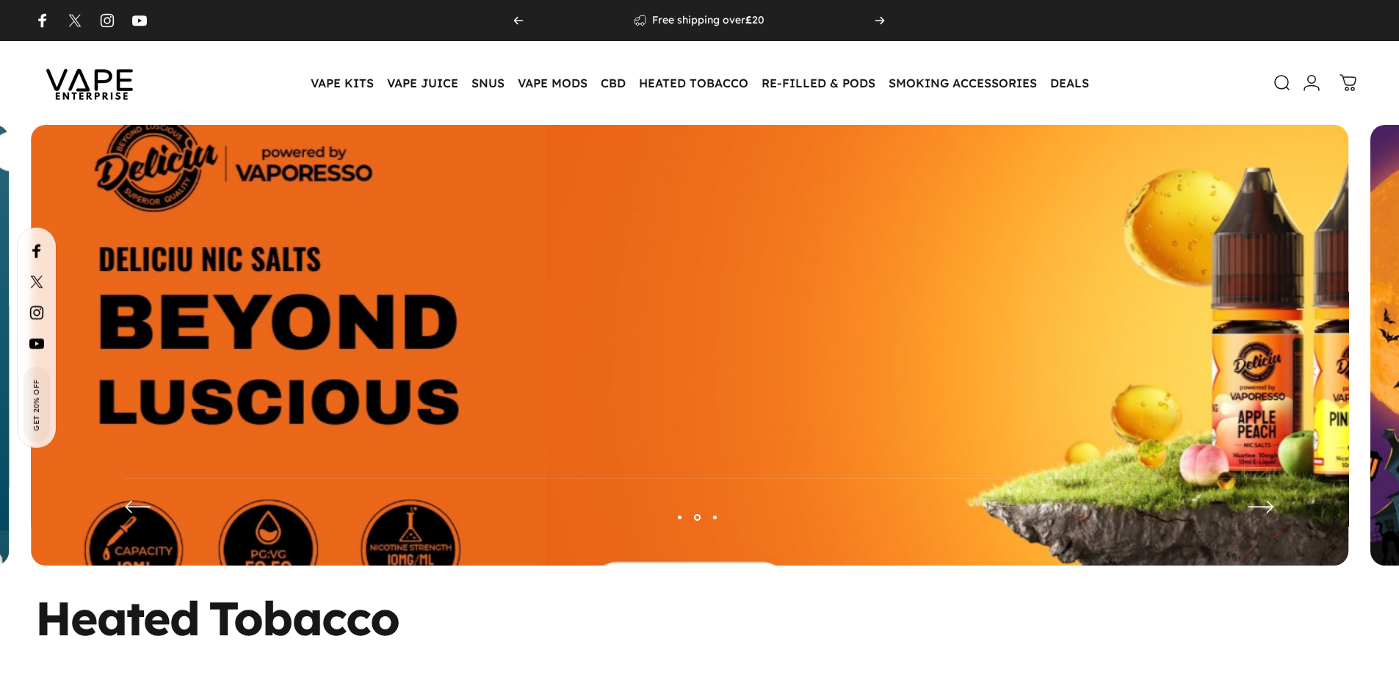
click at [411, 371] on img at bounding box center [689, 356] width 1712 height 601
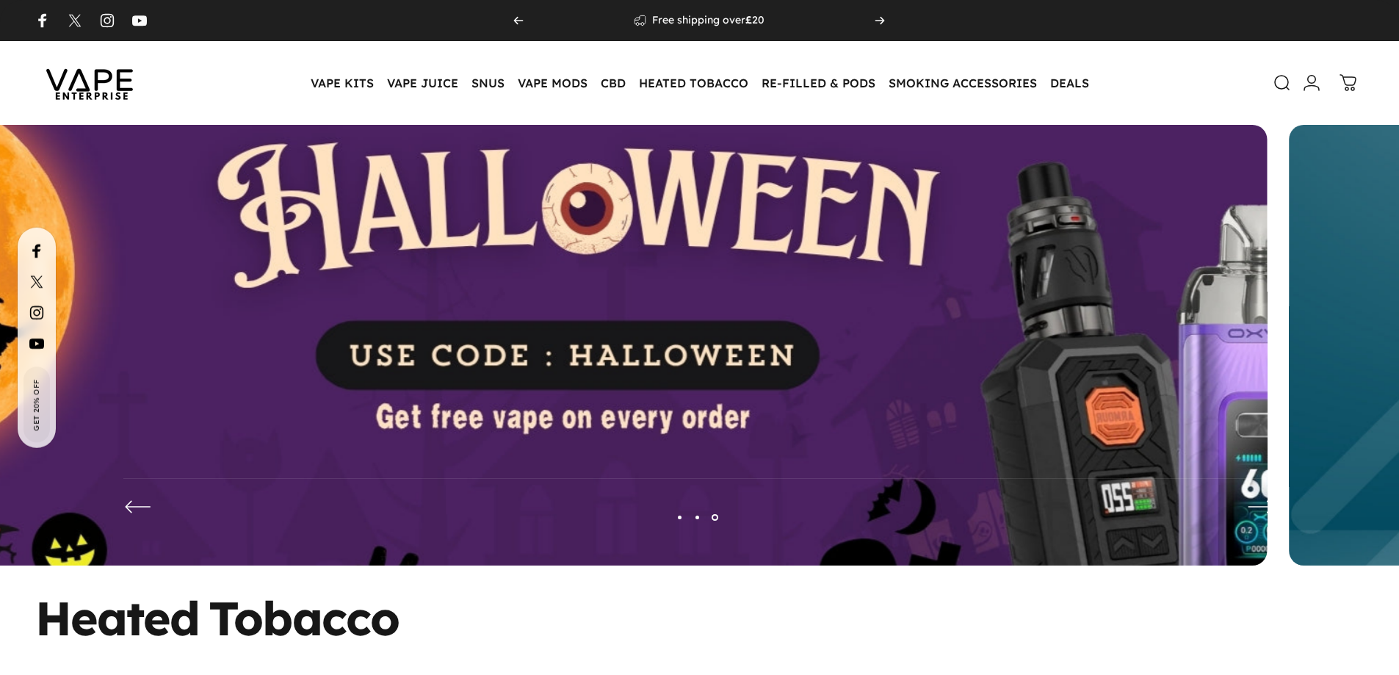
click at [531, 369] on img at bounding box center [608, 356] width 1712 height 601
